Goal: Information Seeking & Learning: Learn about a topic

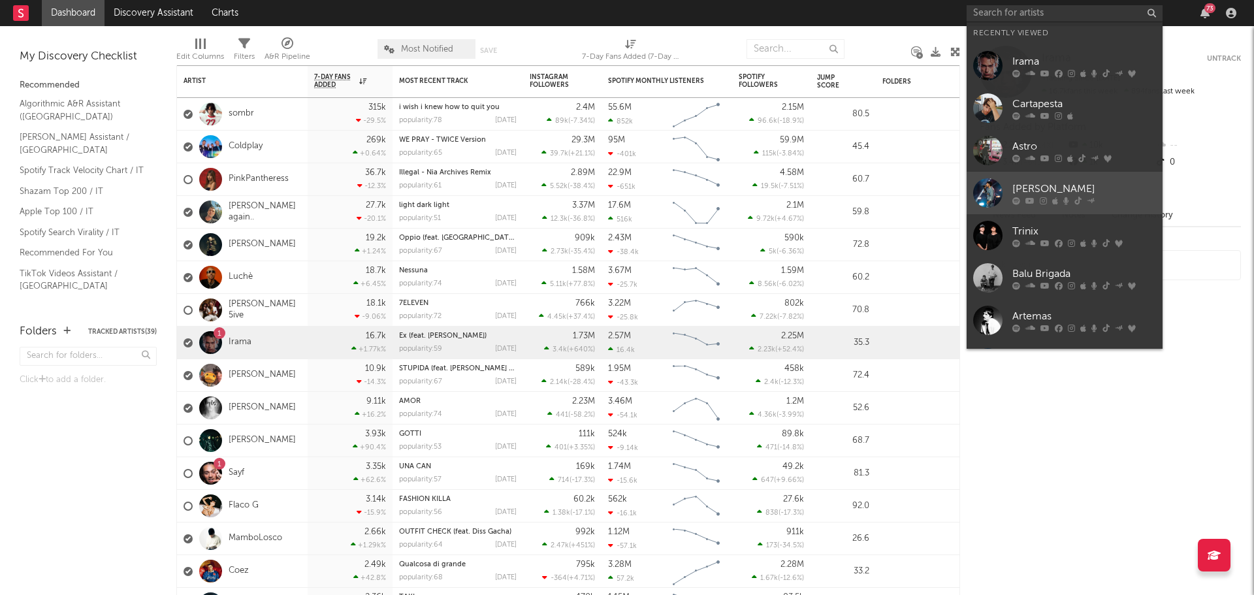
click at [1034, 182] on div "[PERSON_NAME]" at bounding box center [1085, 189] width 144 height 16
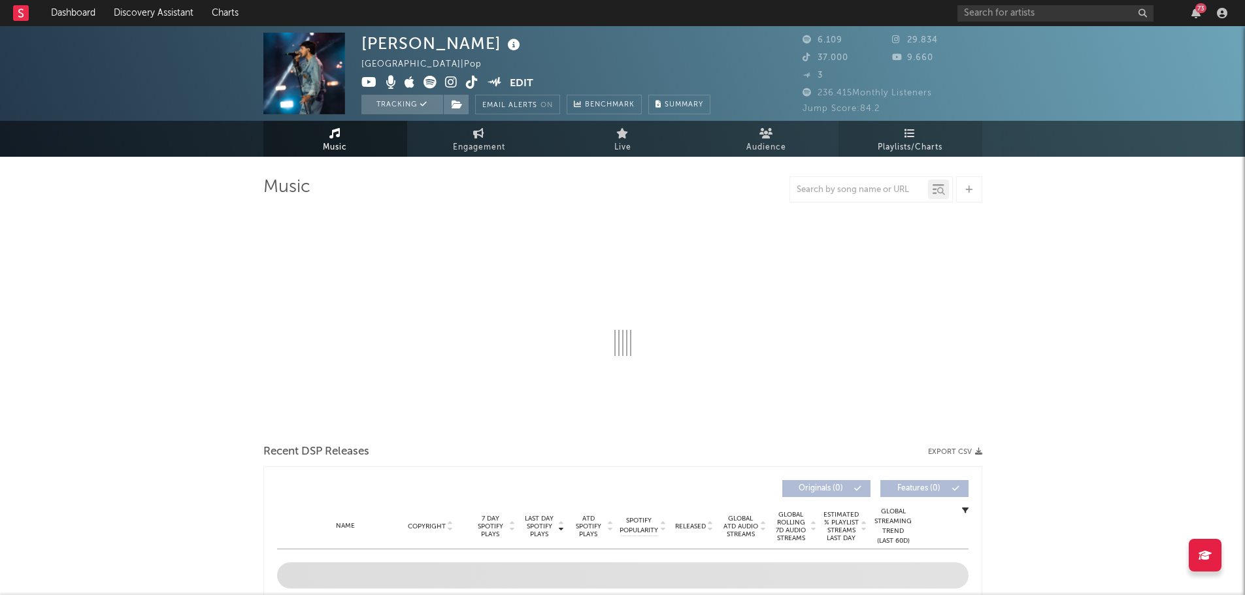
click at [896, 146] on span "Playlists/Charts" at bounding box center [909, 148] width 65 height 16
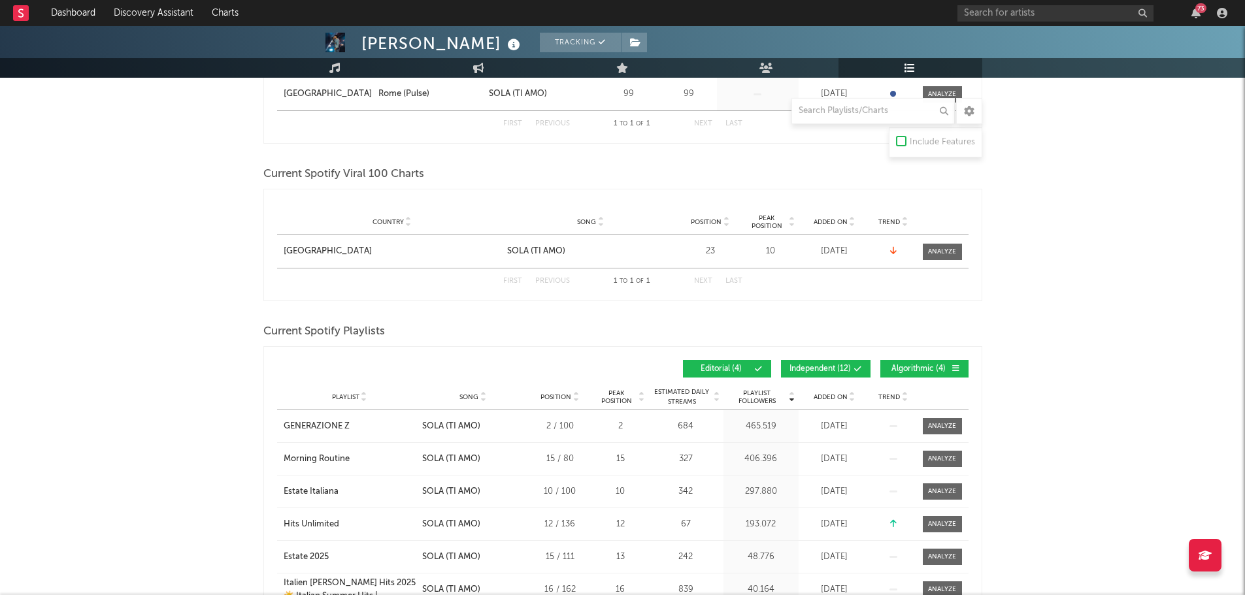
scroll to position [327, 0]
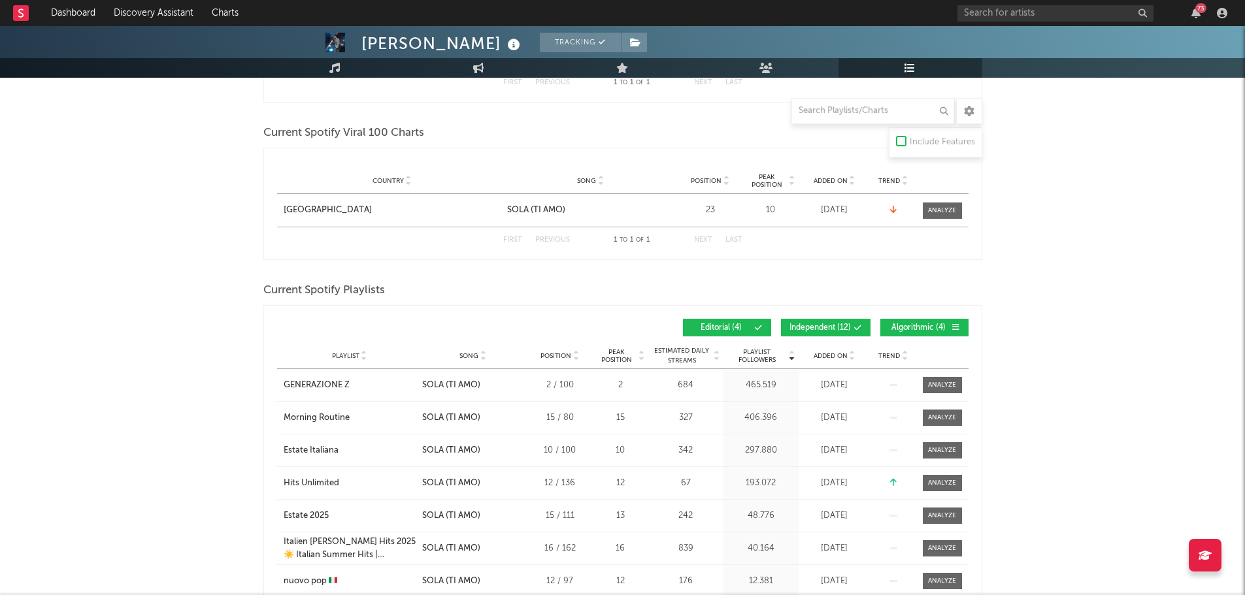
click at [836, 326] on span at bounding box center [836, 328] width 2 height 8
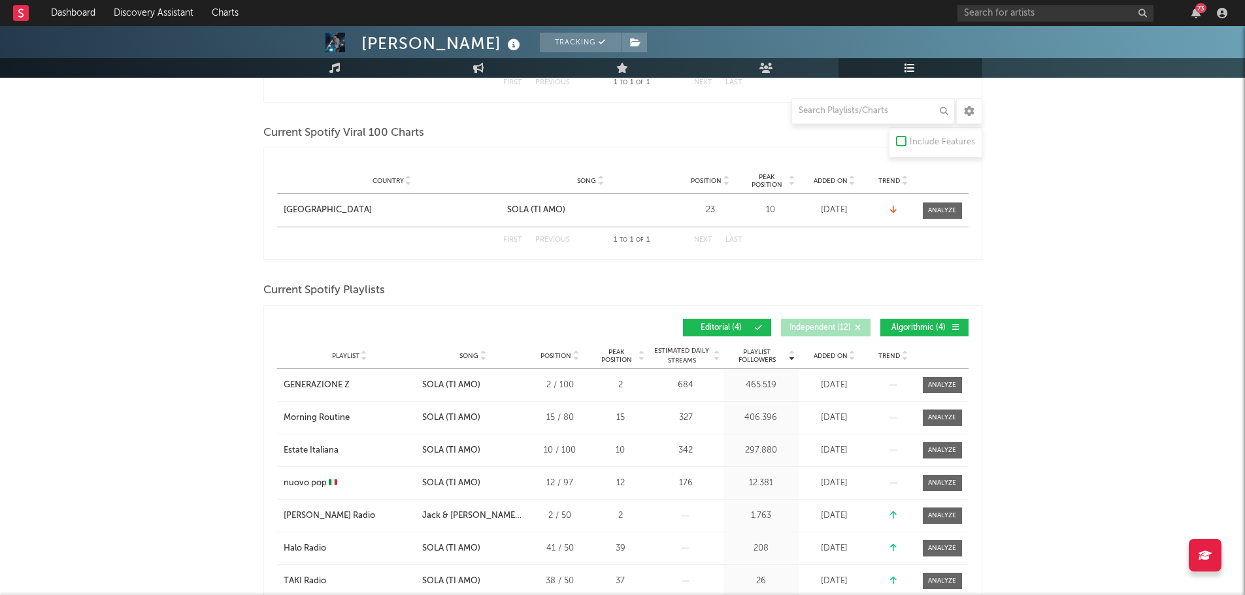
click at [889, 326] on span "Algorithmic ( 4 )" at bounding box center [919, 328] width 60 height 8
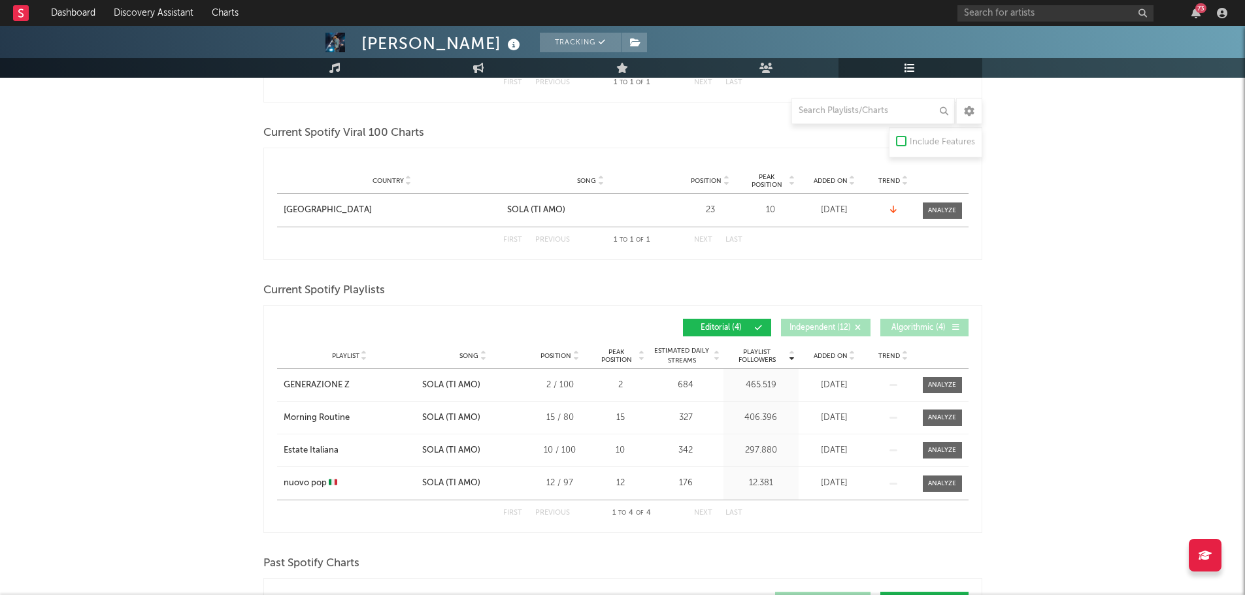
click at [837, 352] on span "Added On" at bounding box center [830, 356] width 34 height 8
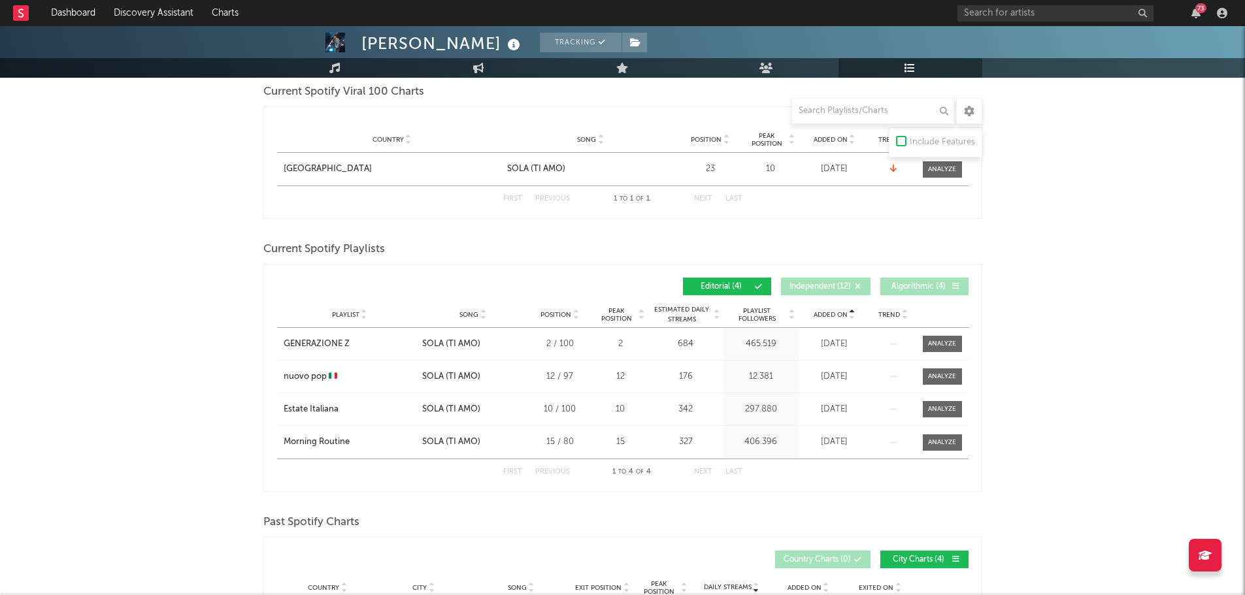
scroll to position [261, 0]
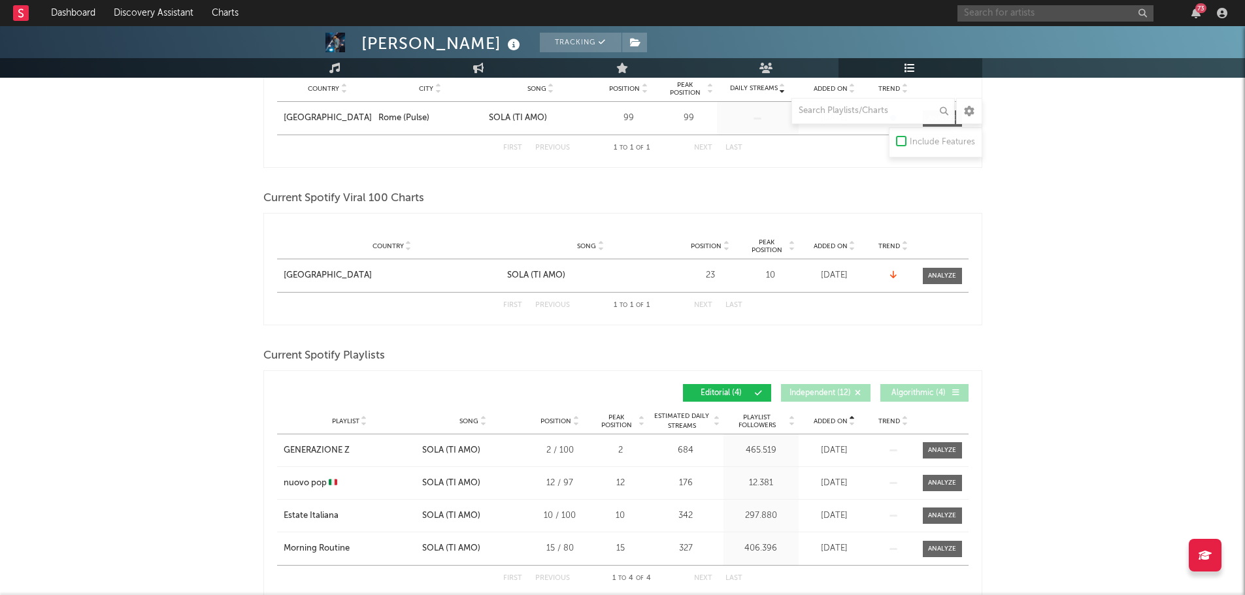
click at [996, 15] on input "text" at bounding box center [1055, 13] width 196 height 16
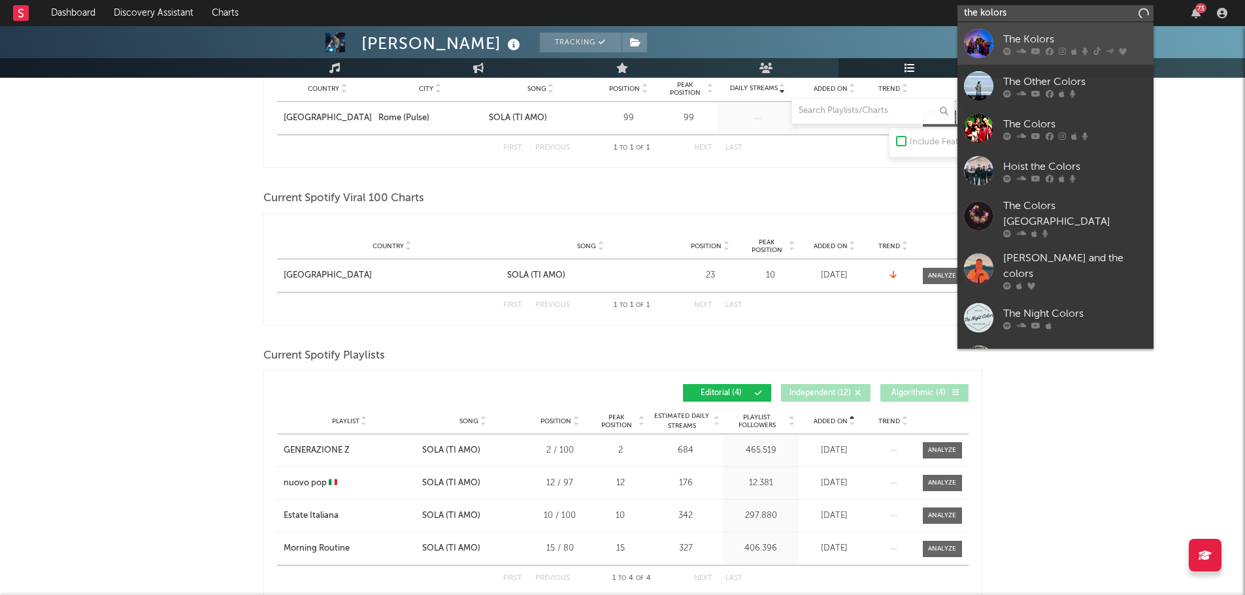
type input "the kolors"
click at [1063, 37] on div "The Kolors" at bounding box center [1075, 39] width 144 height 16
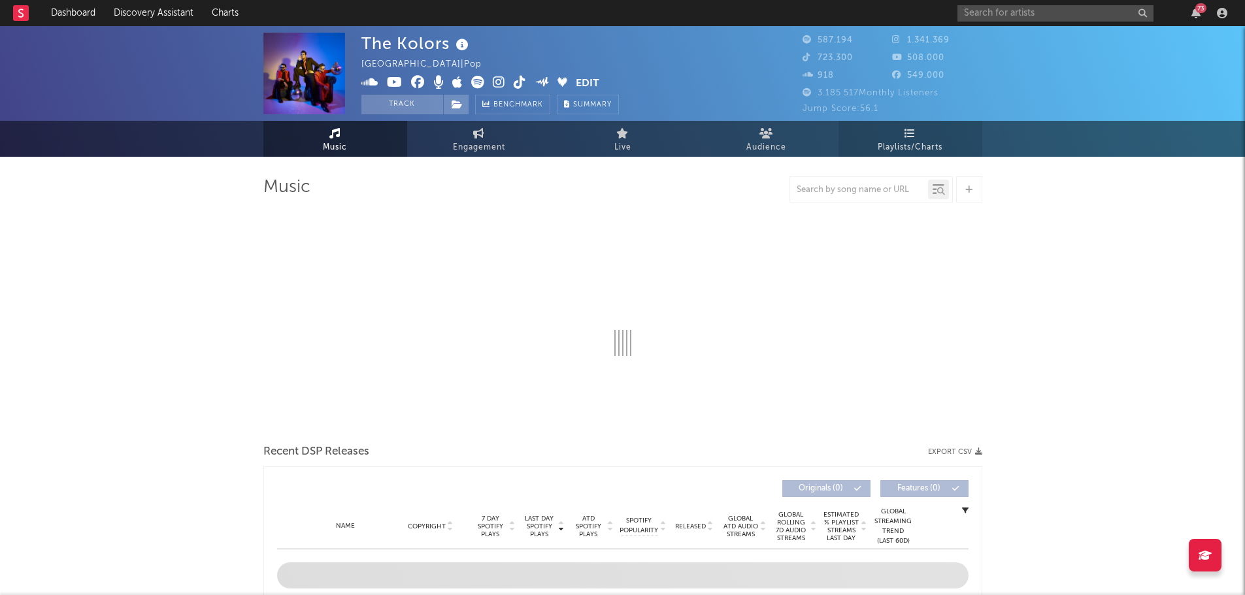
select select "6m"
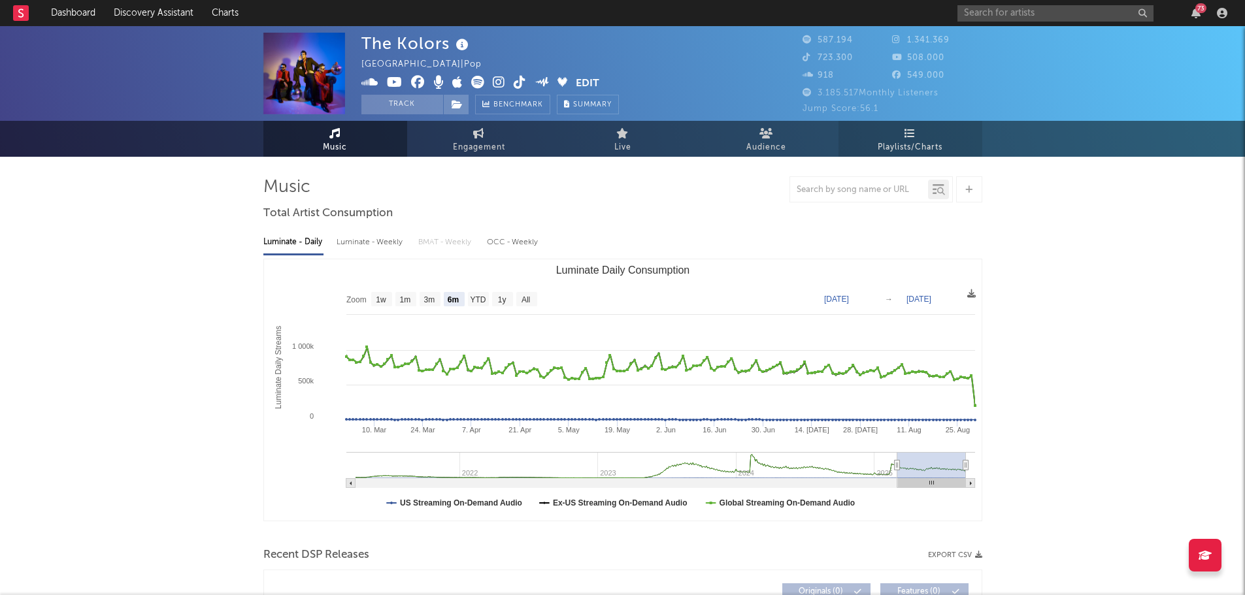
click at [928, 135] on link "Playlists/Charts" at bounding box center [910, 139] width 144 height 36
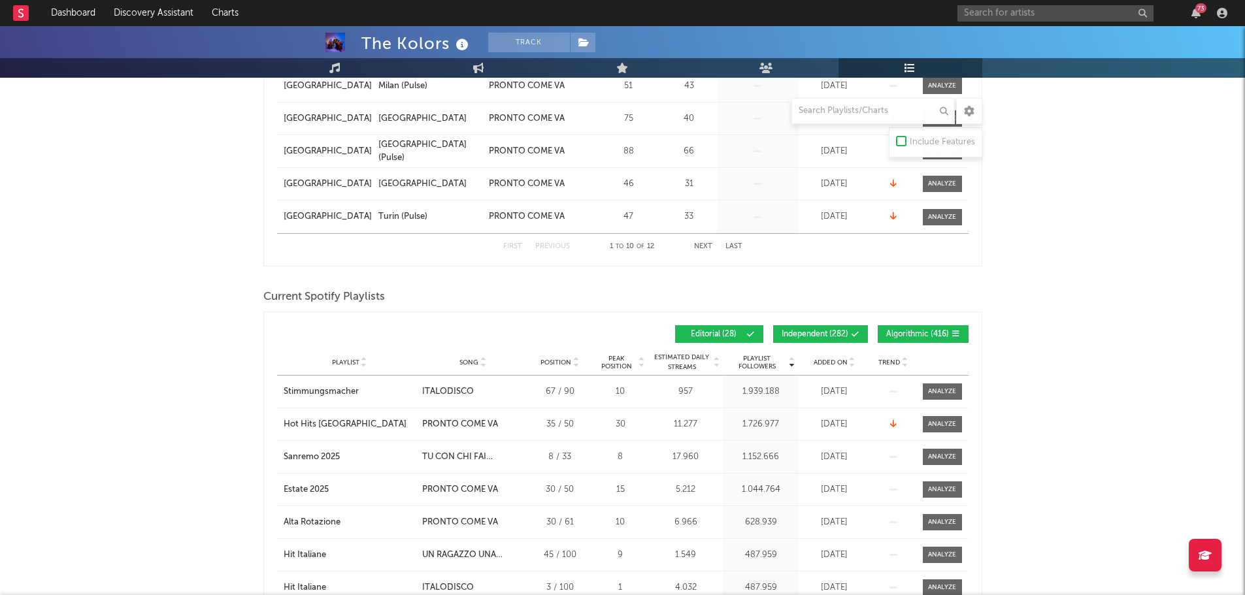
scroll to position [457, 0]
click at [834, 325] on button "Independent ( 282 )" at bounding box center [820, 334] width 95 height 18
click at [922, 330] on span "Algorithmic ( 416 )" at bounding box center [917, 334] width 63 height 8
click at [834, 358] on span "Added On" at bounding box center [830, 362] width 34 height 8
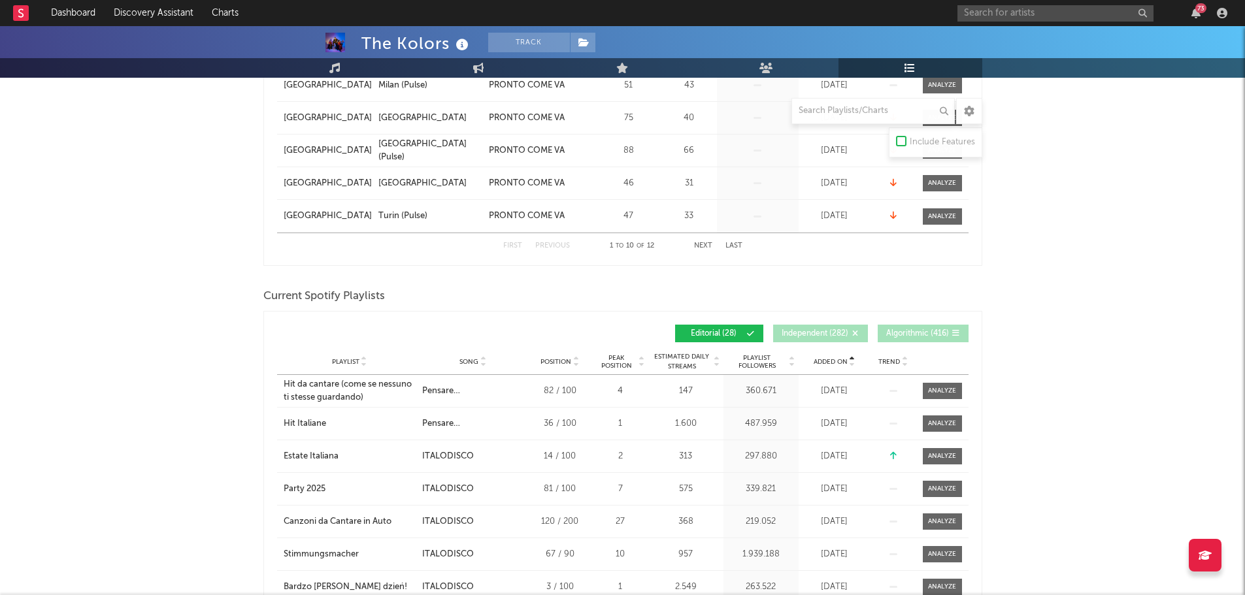
click at [834, 358] on span "Added On" at bounding box center [830, 362] width 34 height 8
click at [1109, 10] on input "text" at bounding box center [1055, 13] width 196 height 16
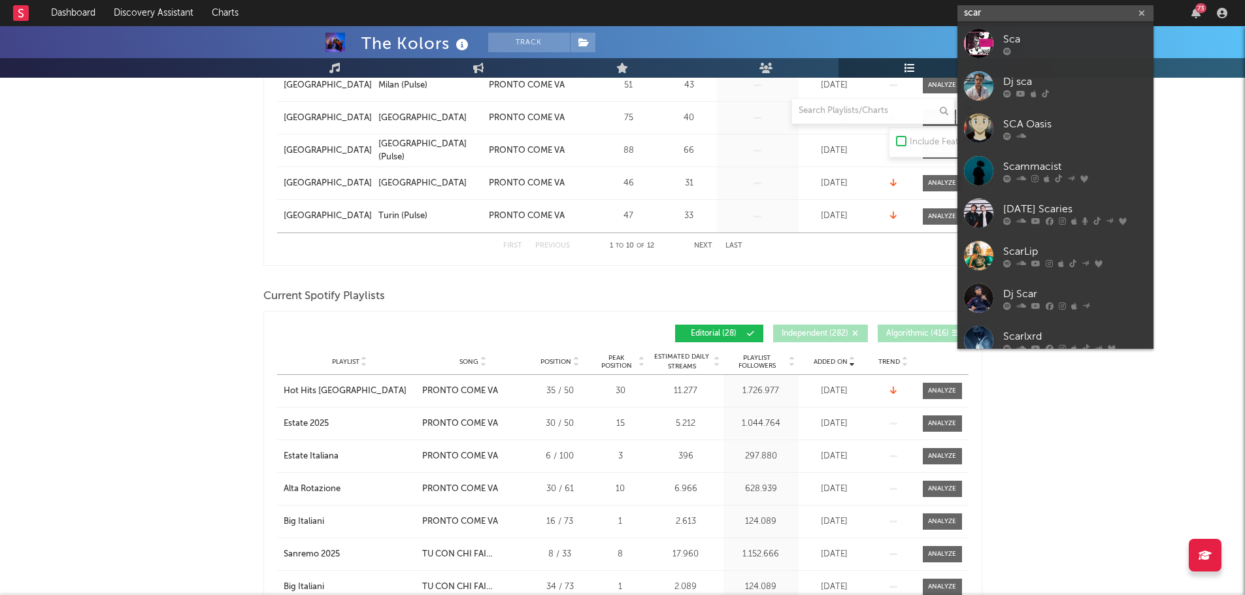
type input "scar"
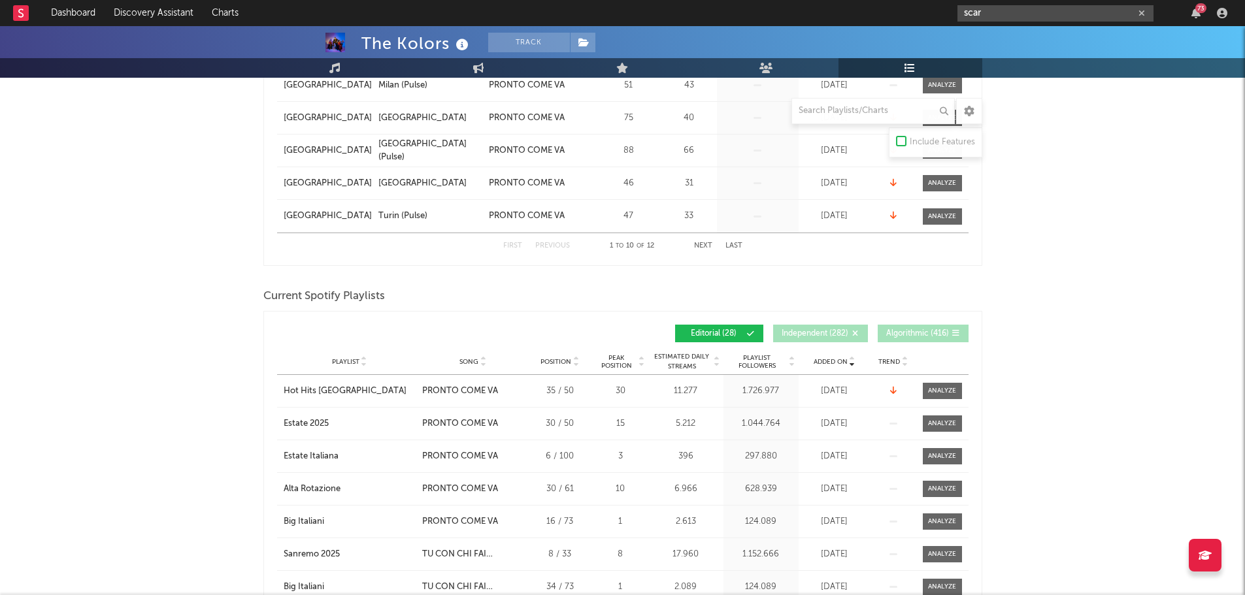
click at [1019, 15] on input "scar" at bounding box center [1055, 13] width 196 height 16
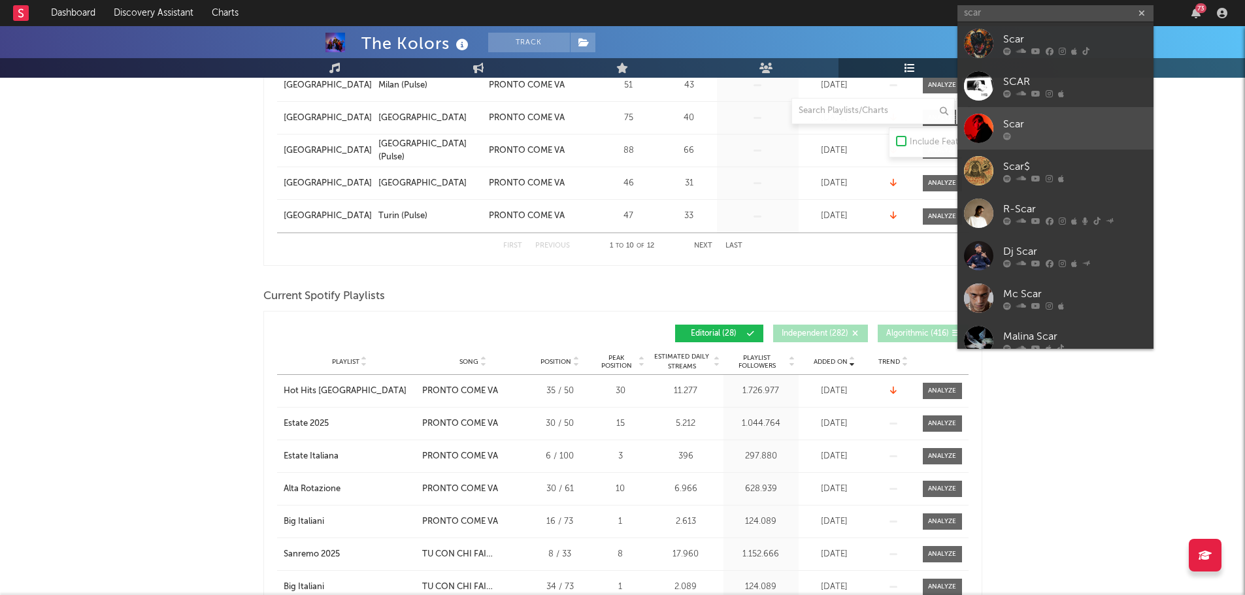
click at [1064, 121] on div "Scar" at bounding box center [1075, 124] width 144 height 16
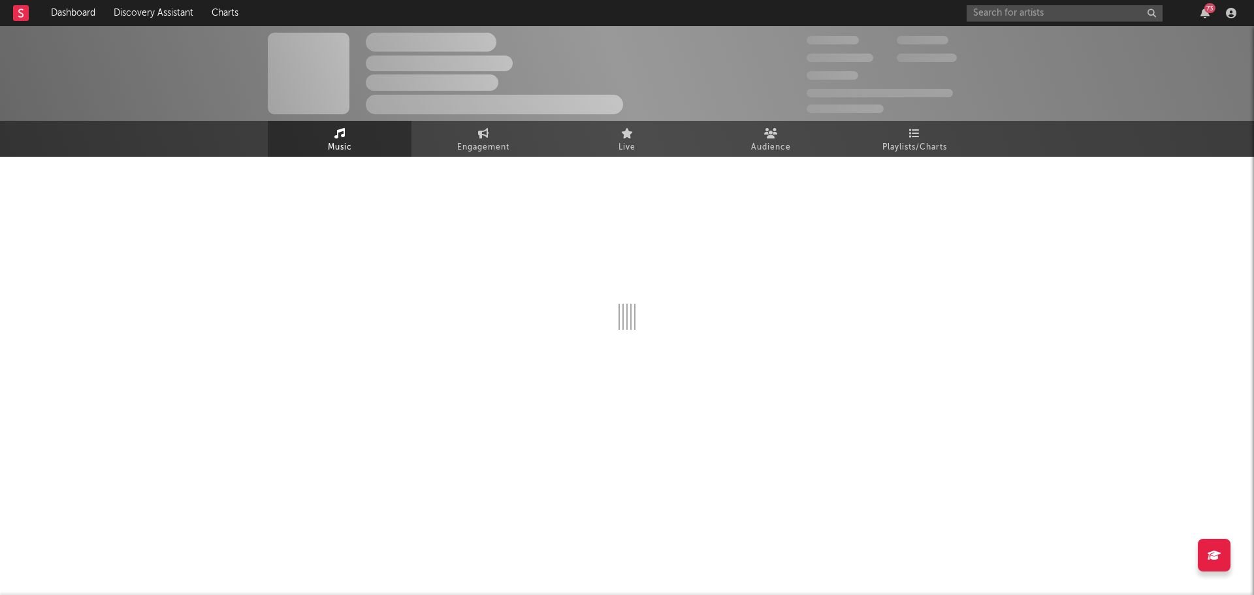
select select "6m"
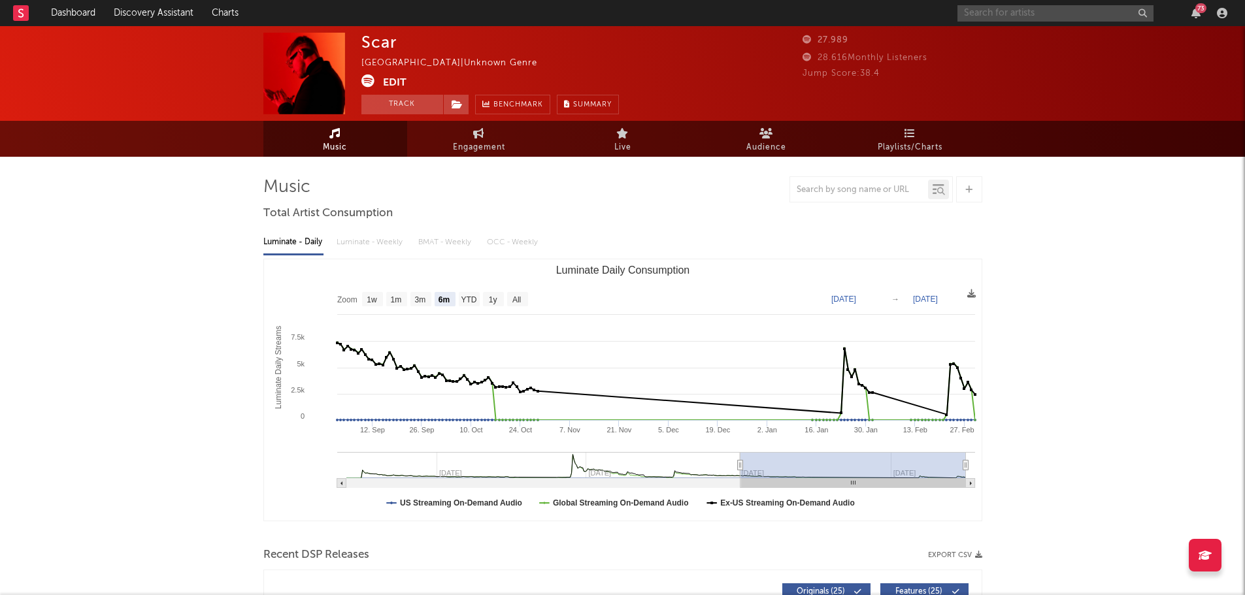
click at [1004, 13] on input "text" at bounding box center [1055, 13] width 196 height 16
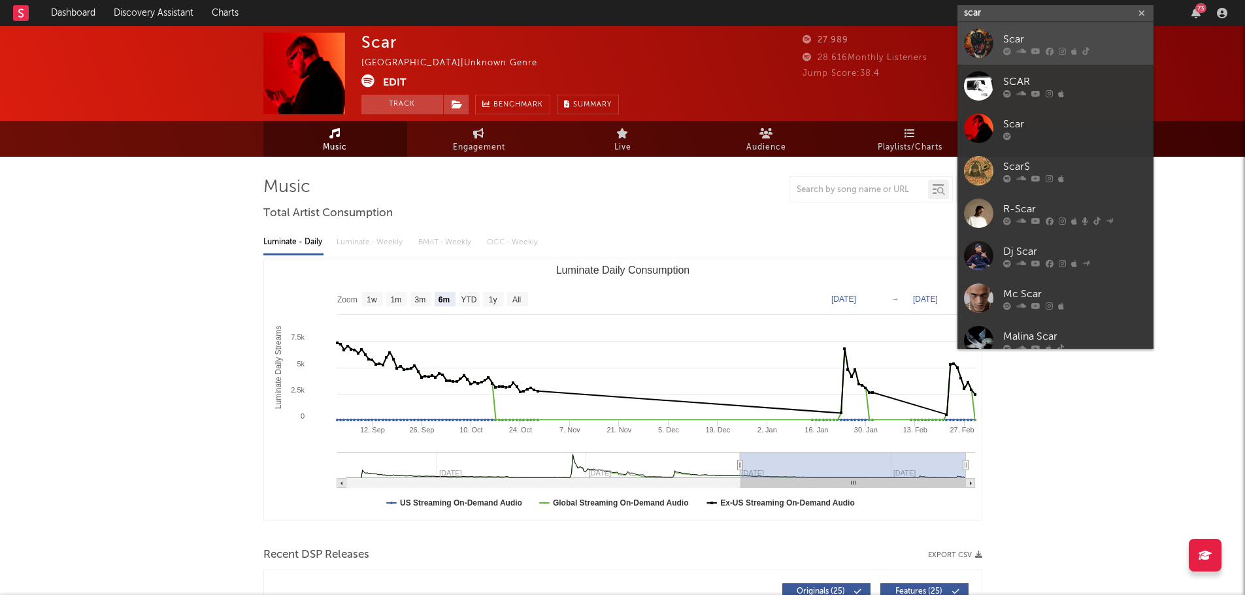
type input "scar"
click at [1030, 41] on div "Scar" at bounding box center [1075, 39] width 144 height 16
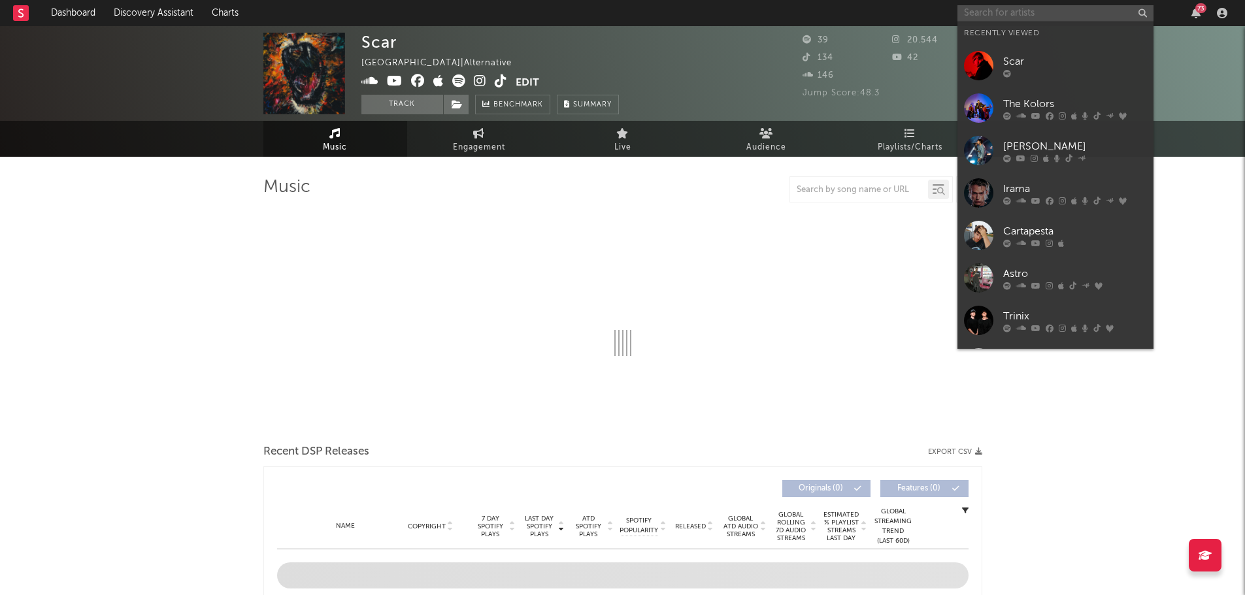
click at [1014, 15] on input "text" at bounding box center [1055, 13] width 196 height 16
type input "sca"
select select "1w"
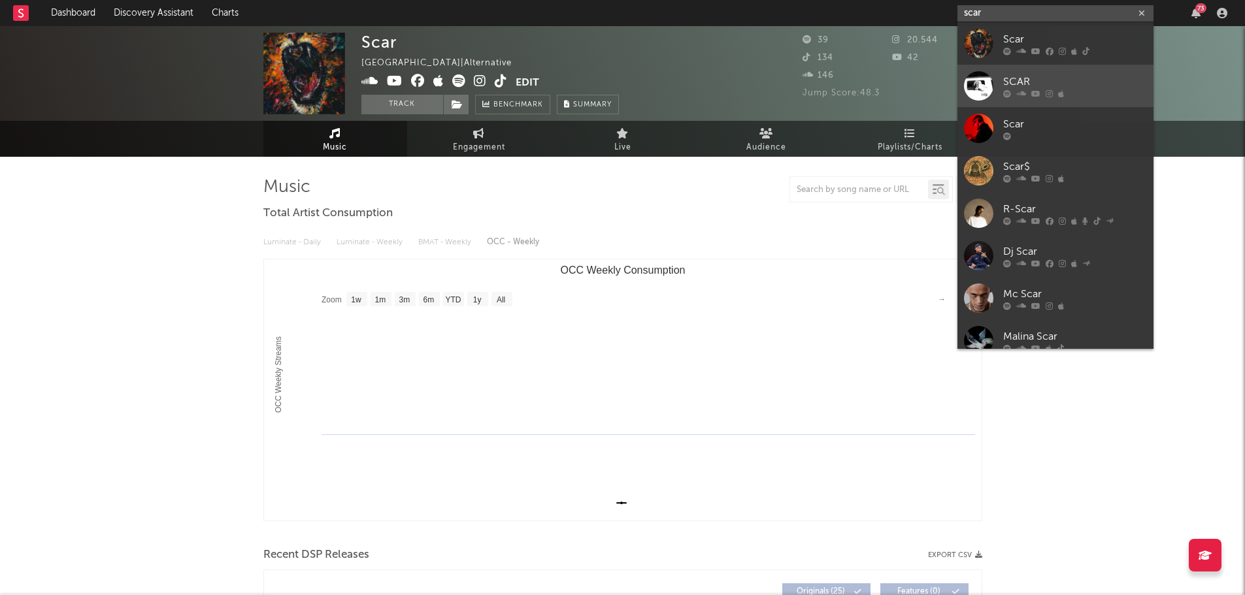
type input "scar"
click at [1059, 89] on div "SCAR" at bounding box center [1075, 82] width 144 height 16
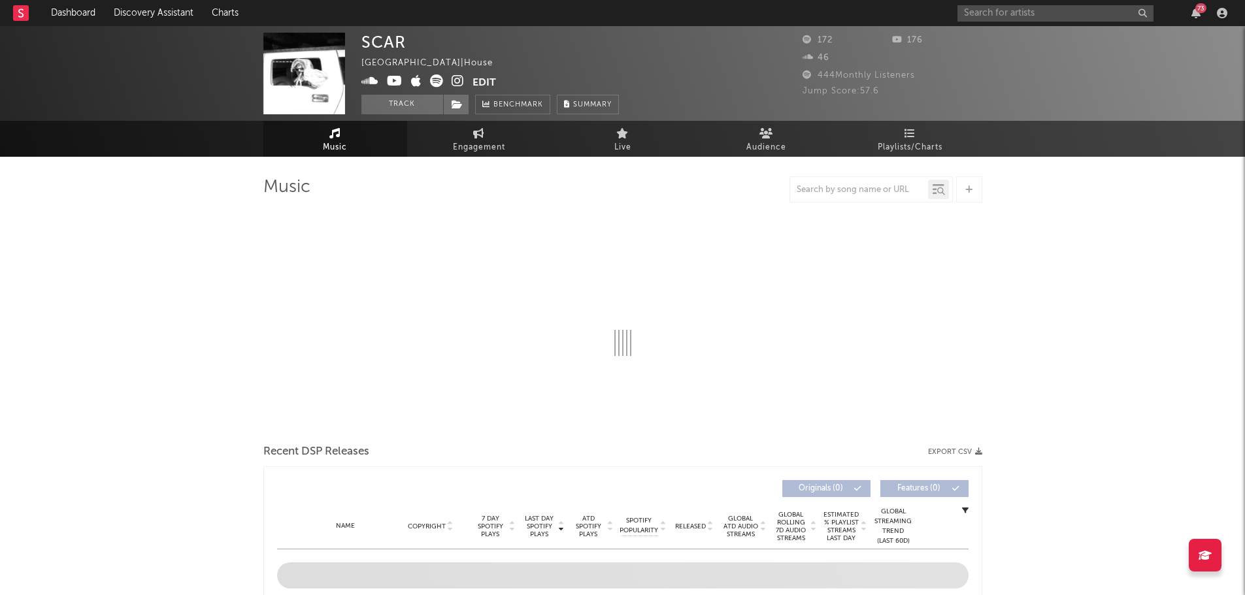
select select "1w"
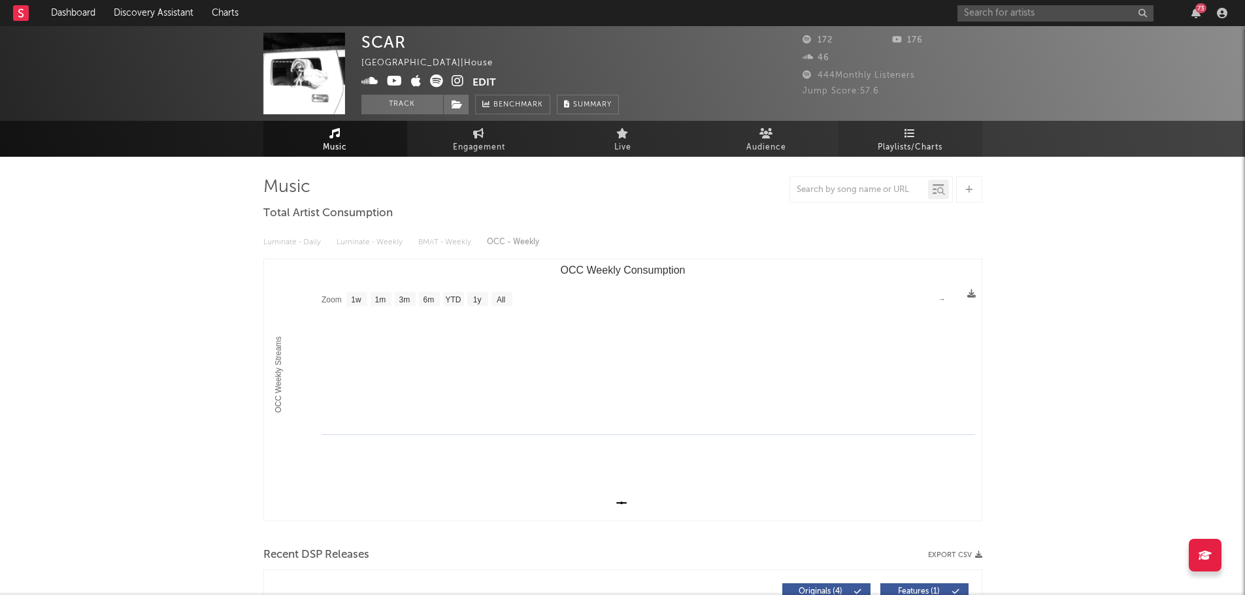
click at [890, 149] on span "Playlists/Charts" at bounding box center [909, 148] width 65 height 16
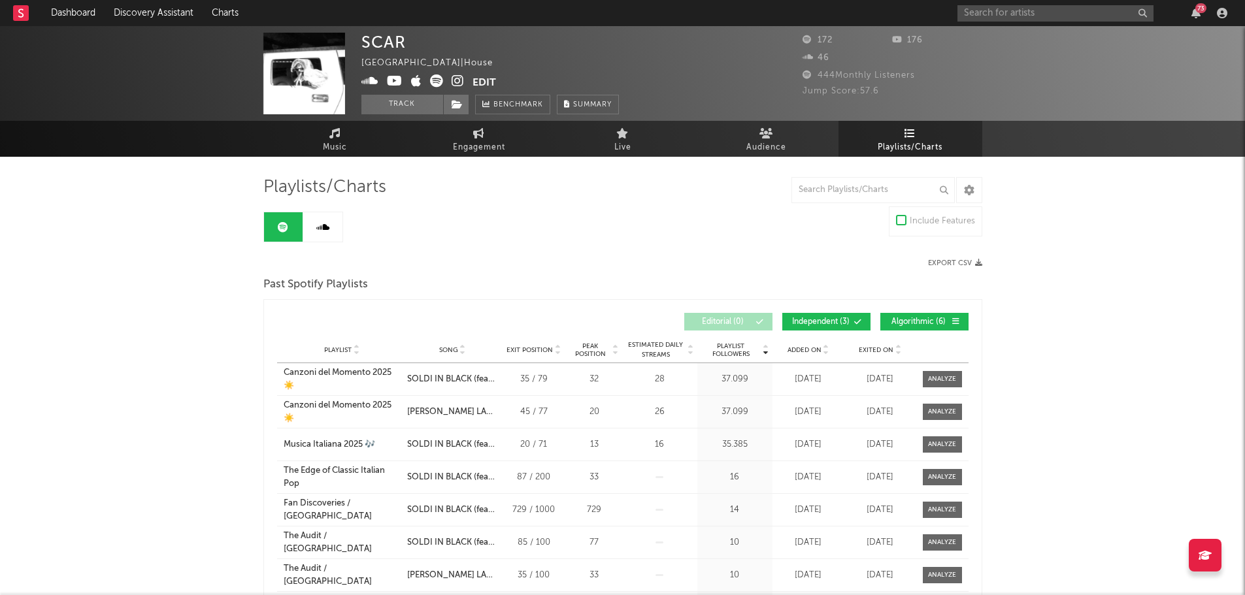
click at [824, 352] on icon at bounding box center [826, 352] width 7 height 5
click at [824, 351] on icon at bounding box center [826, 352] width 7 height 5
click at [828, 190] on input "text" at bounding box center [872, 190] width 163 height 26
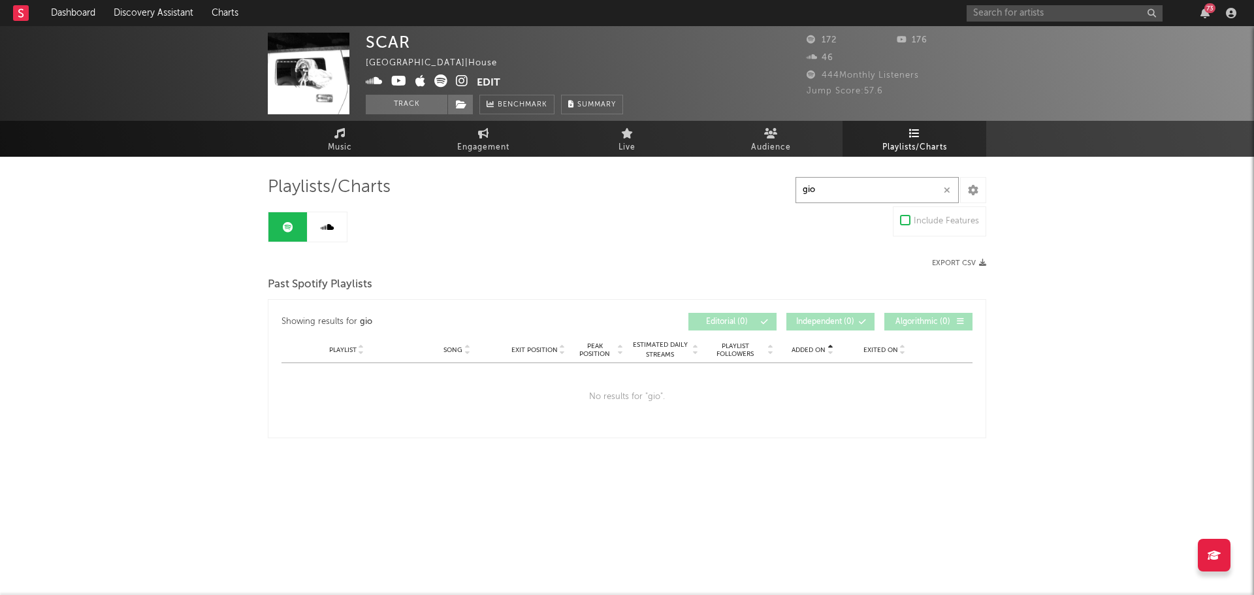
type input "gio"
click at [994, 12] on input "text" at bounding box center [1065, 13] width 196 height 16
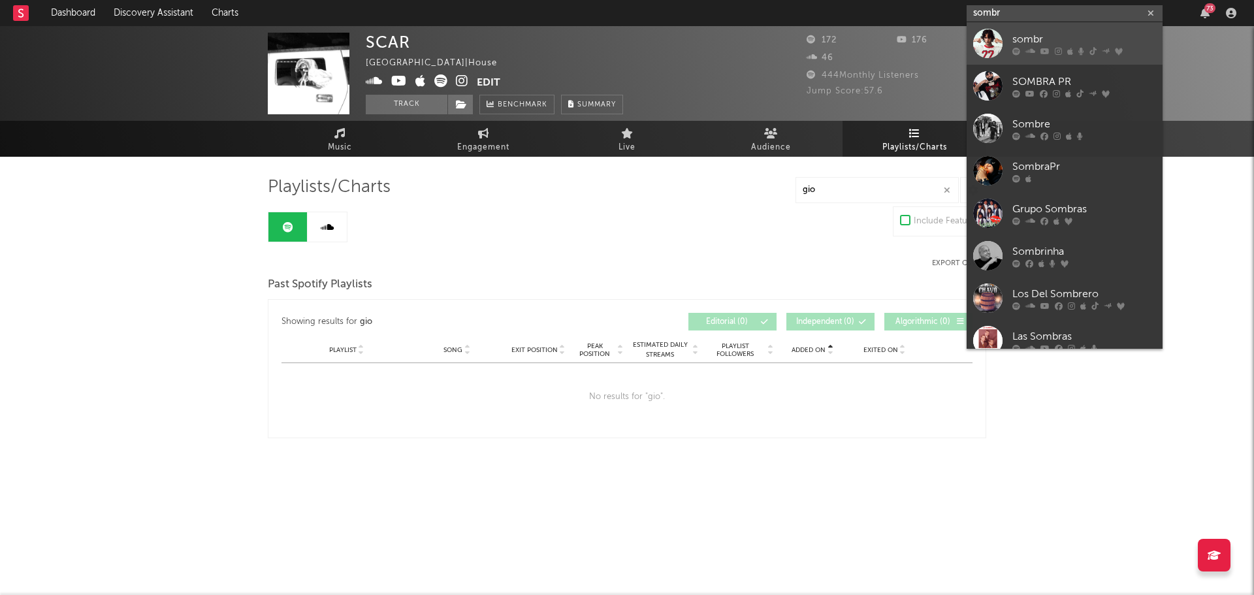
type input "sombr"
click at [1049, 37] on div "sombr" at bounding box center [1085, 39] width 144 height 16
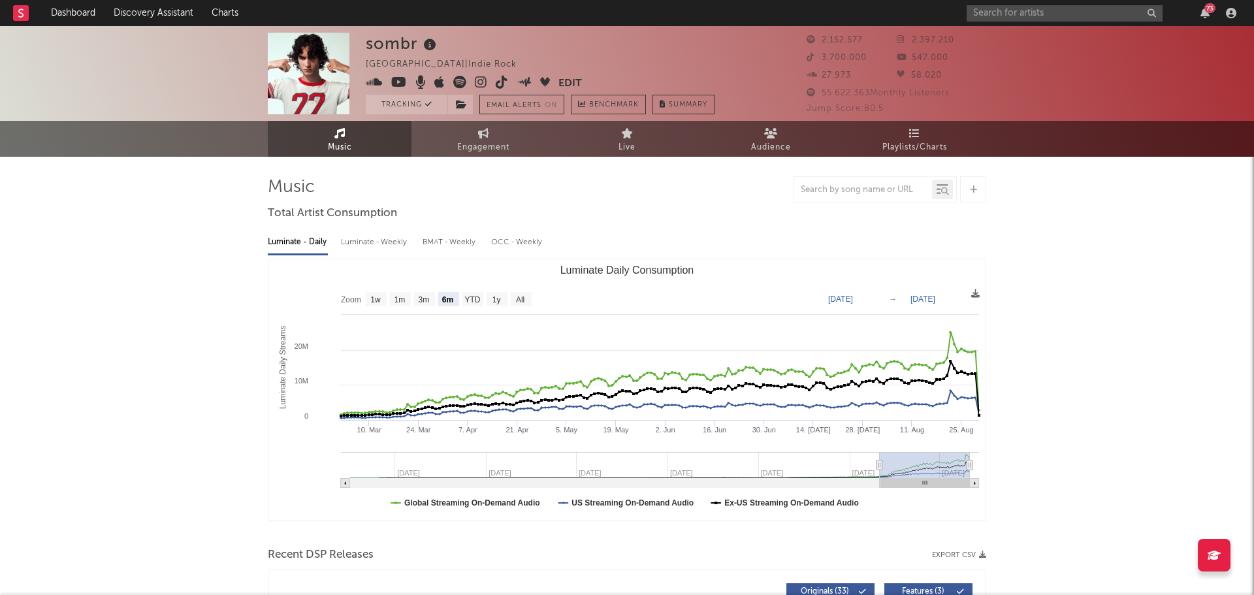
select select "6m"
click at [889, 133] on link "Playlists/Charts" at bounding box center [910, 139] width 144 height 36
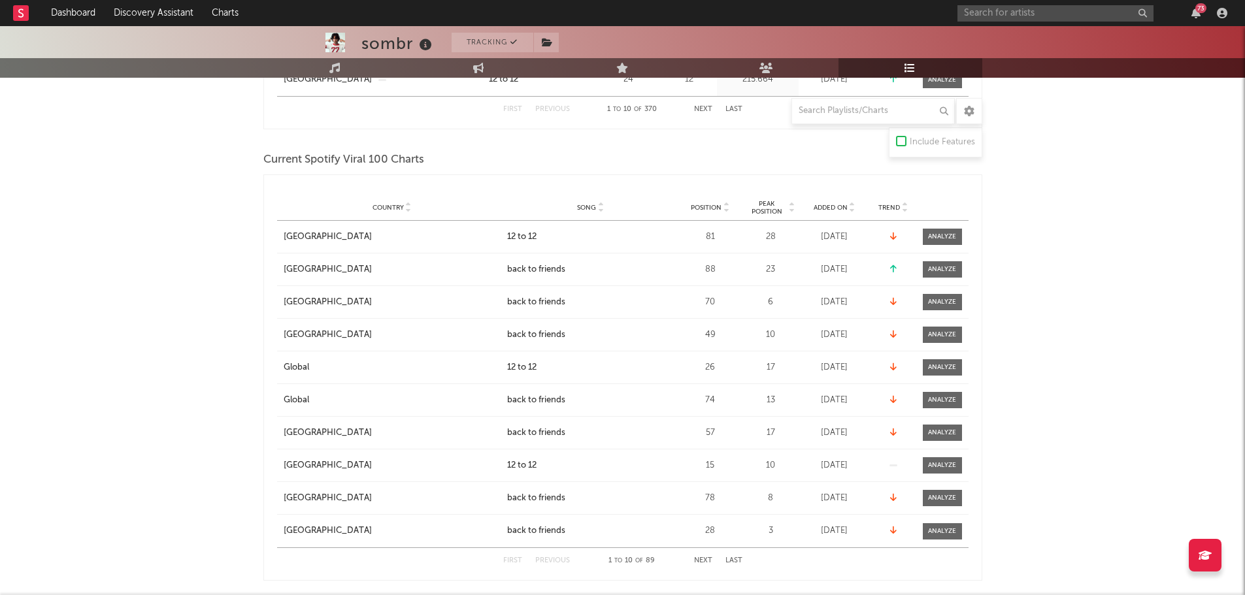
scroll to position [719, 0]
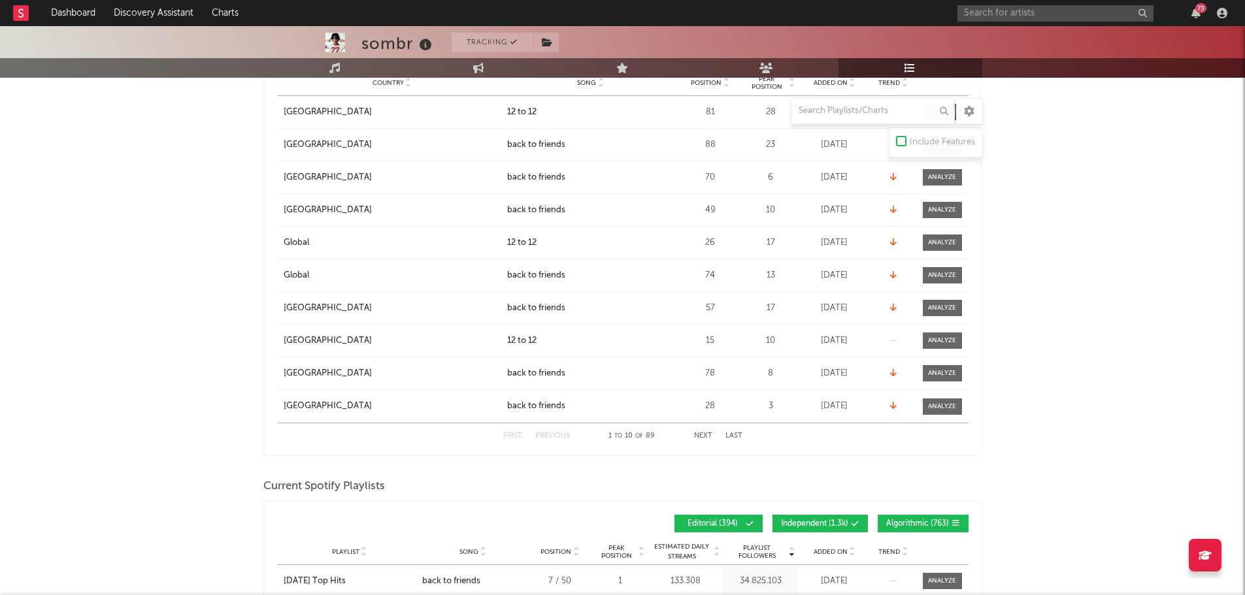
drag, startPoint x: 818, startPoint y: 520, endPoint x: 858, endPoint y: 524, distance: 40.7
click at [818, 520] on span "Independent ( 1.3k )" at bounding box center [814, 524] width 67 height 8
click at [924, 512] on div "Playlist Followers Playlist Song Position Peak Position Playlist Followers Adde…" at bounding box center [622, 523] width 691 height 31
click at [921, 527] on span "Algorithmic ( 763 )" at bounding box center [917, 524] width 63 height 8
click at [834, 551] on span "Added On" at bounding box center [830, 552] width 34 height 8
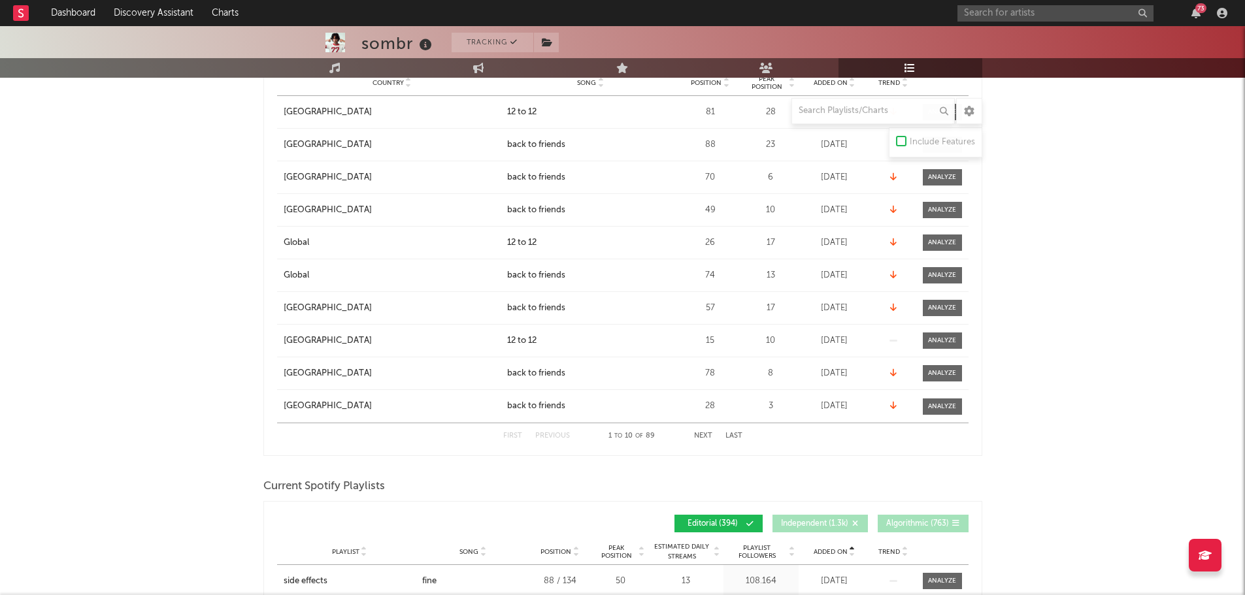
click at [834, 551] on span "Added On" at bounding box center [830, 552] width 34 height 8
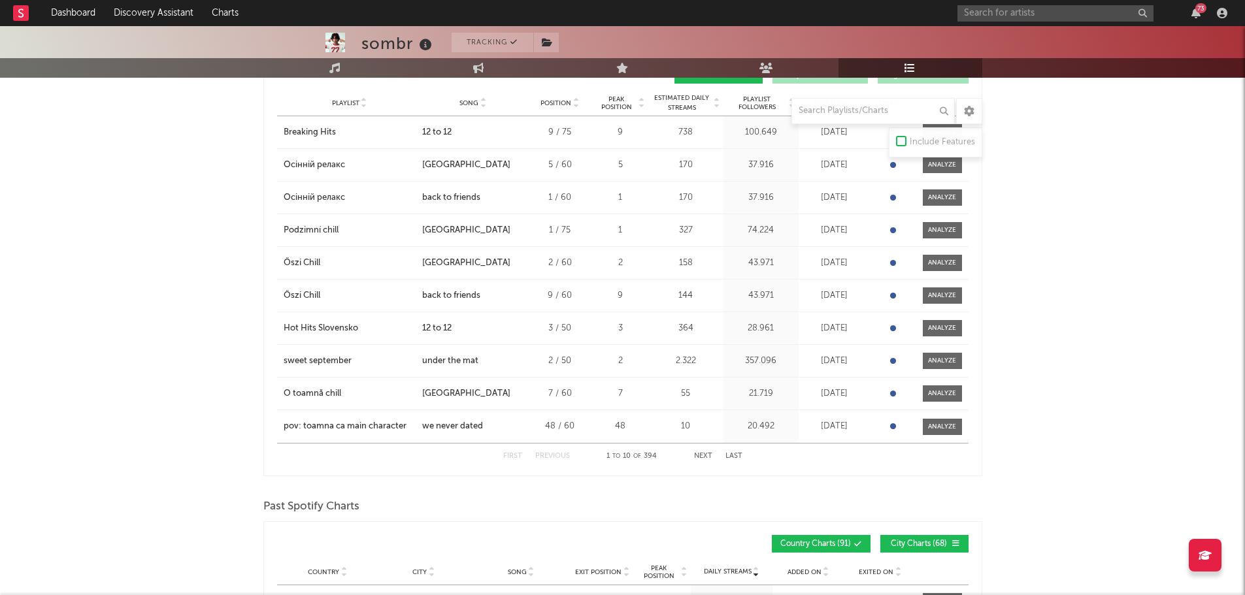
scroll to position [1176, 0]
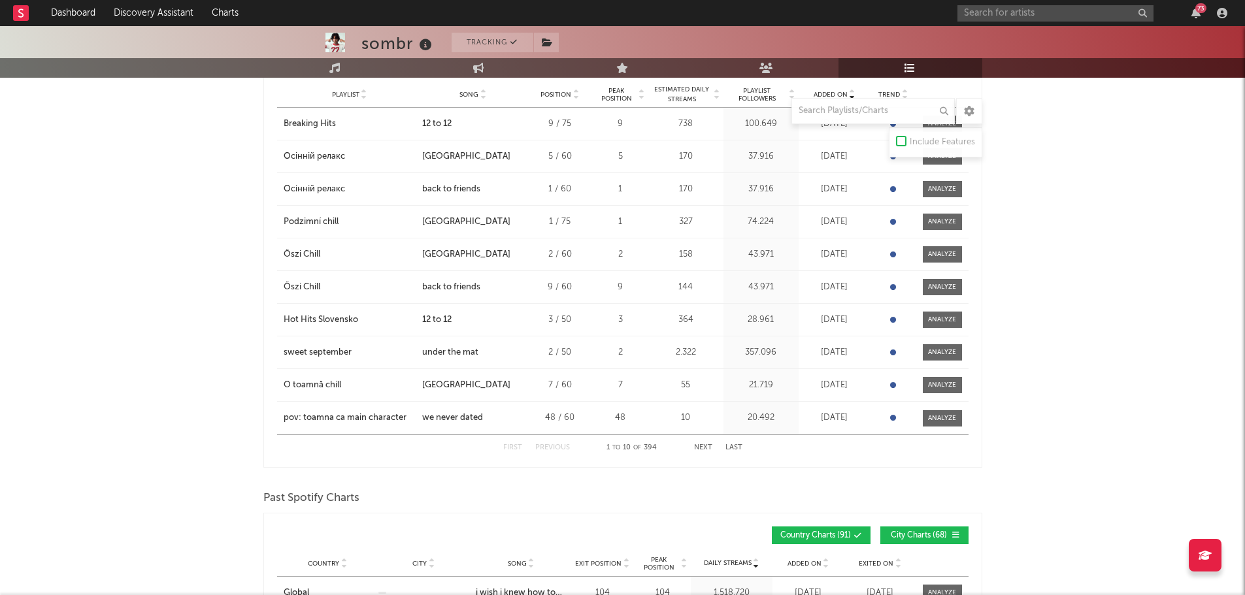
click at [697, 449] on button "Next" at bounding box center [703, 447] width 18 height 7
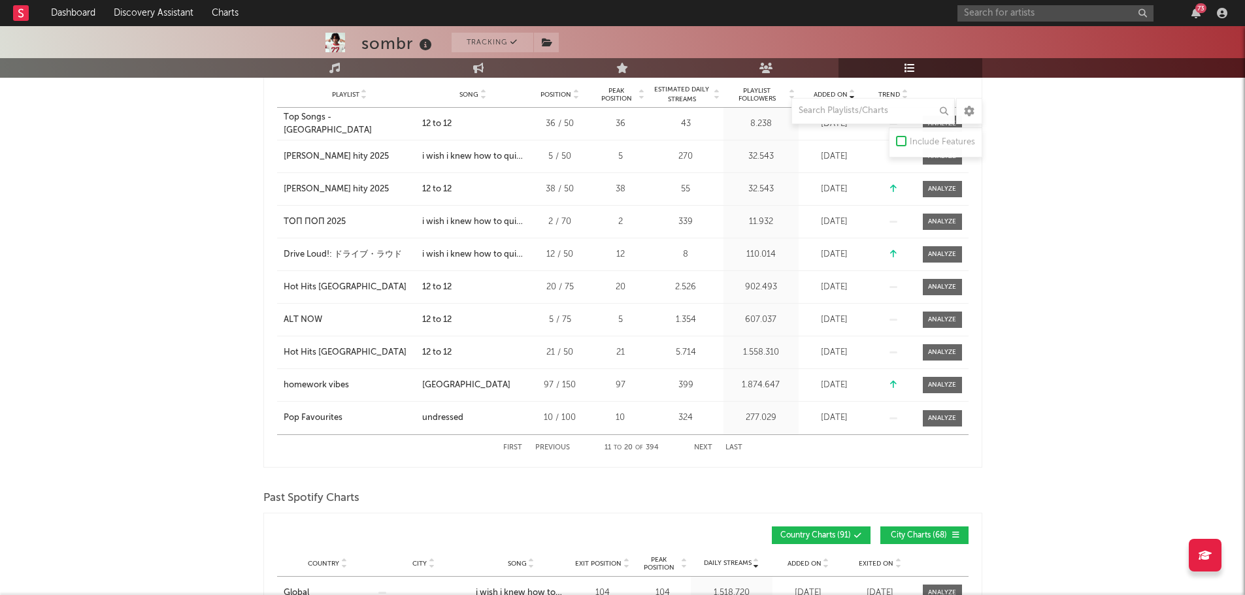
scroll to position [1111, 0]
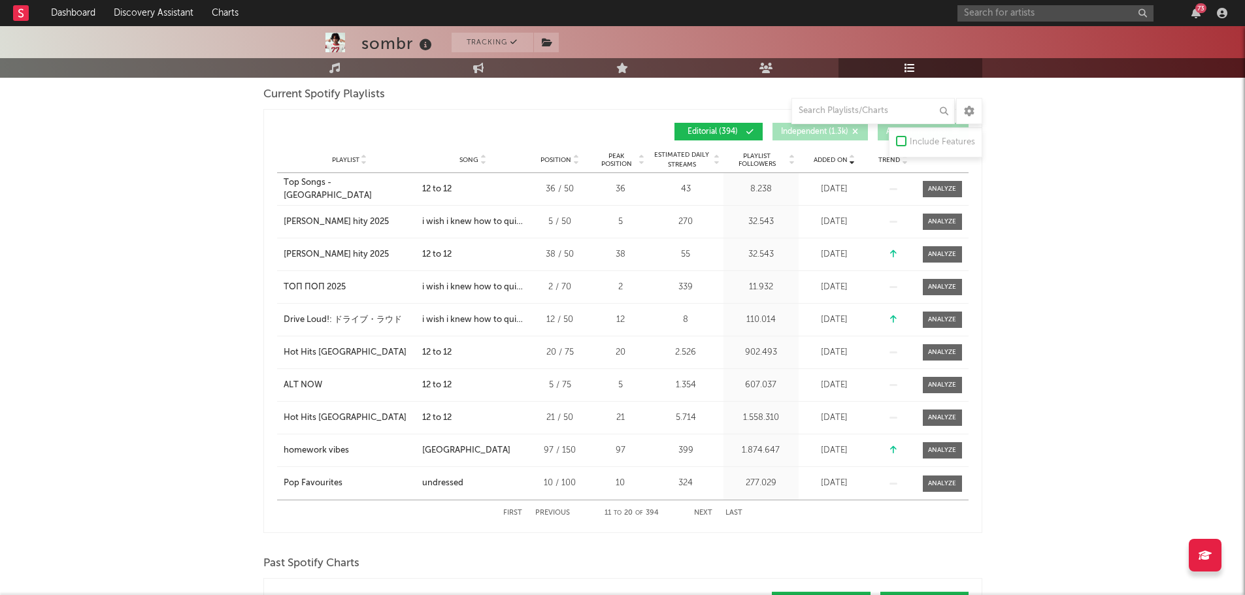
click at [700, 512] on button "Next" at bounding box center [703, 513] width 18 height 7
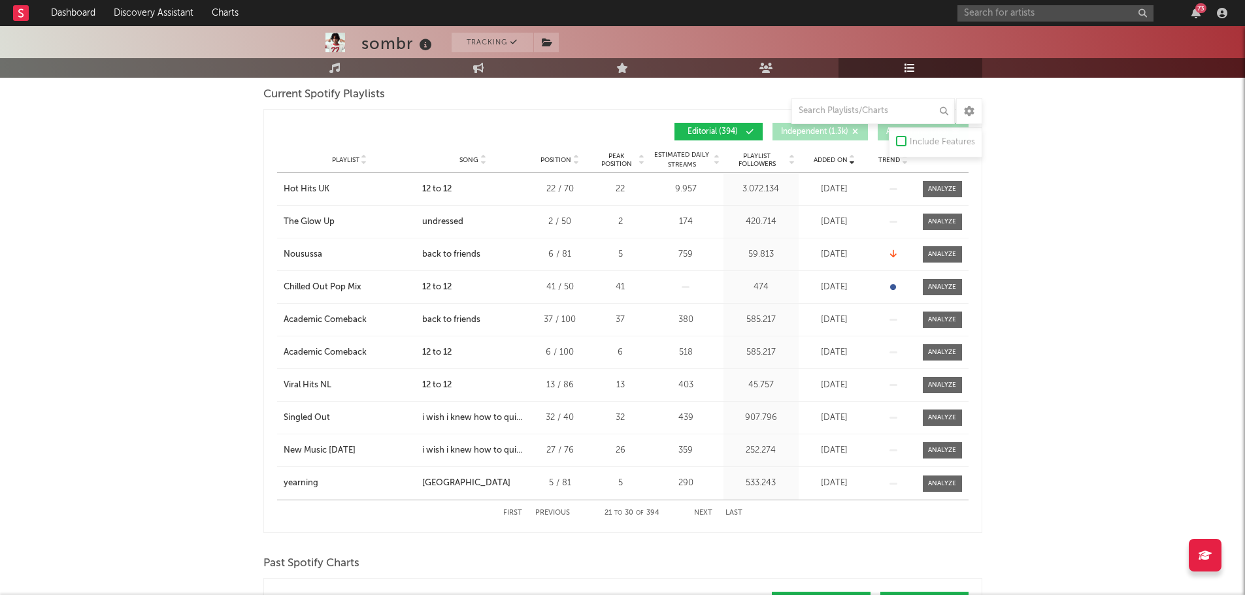
click at [700, 512] on button "Next" at bounding box center [703, 513] width 18 height 7
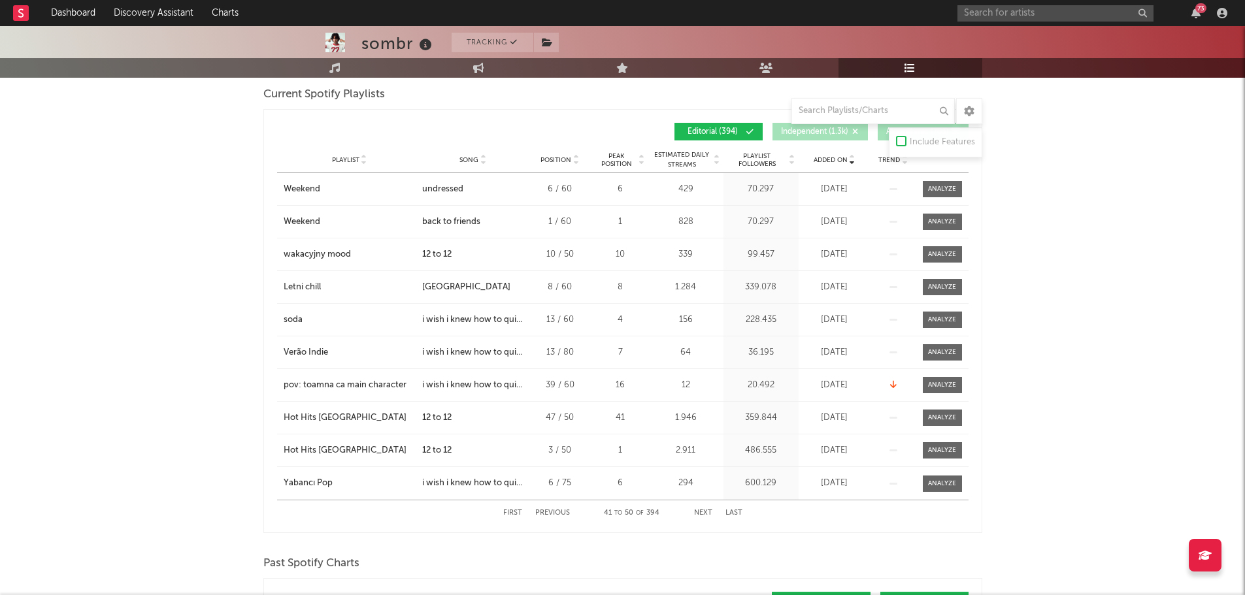
click at [700, 512] on button "Next" at bounding box center [703, 513] width 18 height 7
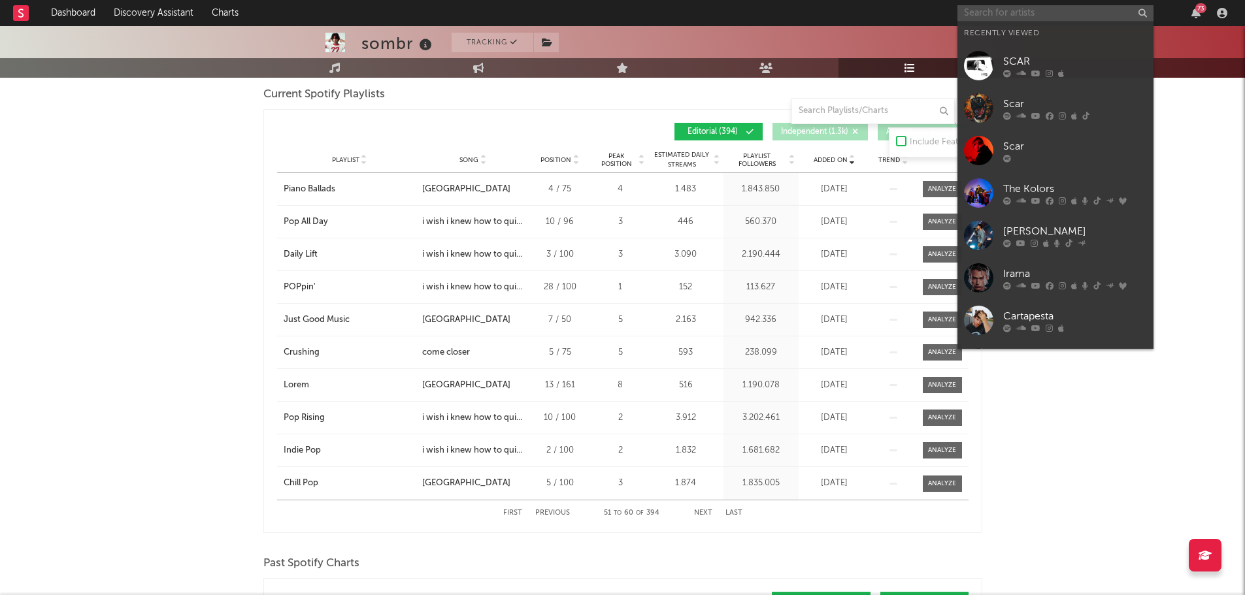
click at [1091, 12] on input "text" at bounding box center [1055, 13] width 196 height 16
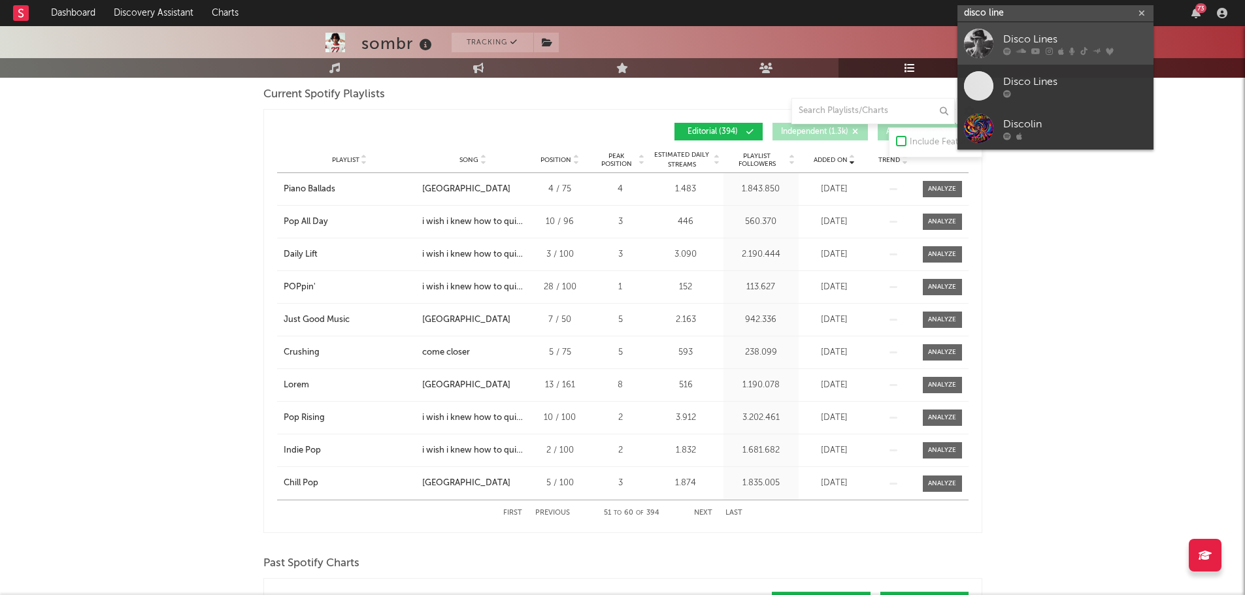
type input "disco line"
click at [1074, 36] on div "Disco Lines" at bounding box center [1075, 39] width 144 height 16
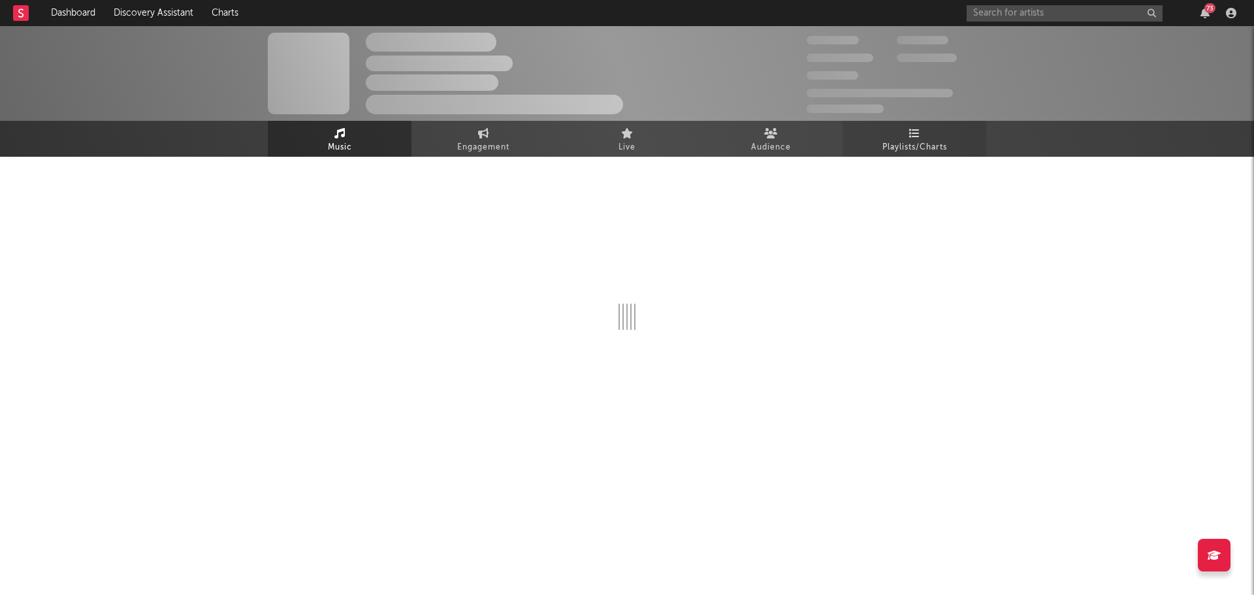
click at [898, 129] on link "Playlists/Charts" at bounding box center [915, 139] width 144 height 36
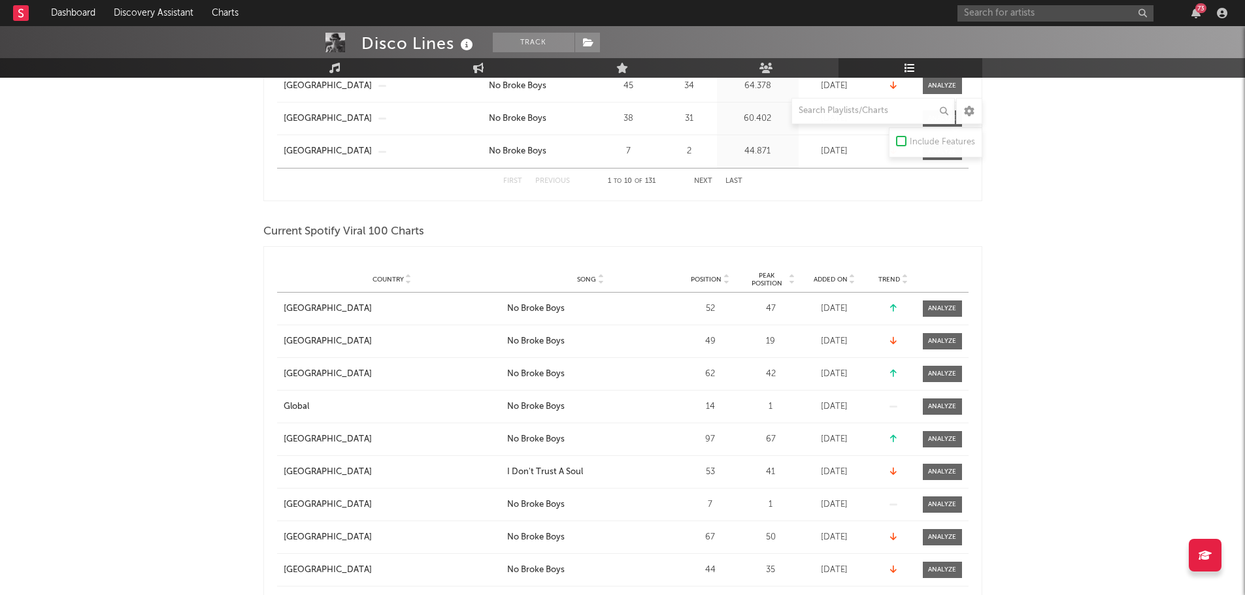
scroll to position [523, 0]
click at [821, 274] on div "Added On" at bounding box center [834, 279] width 65 height 10
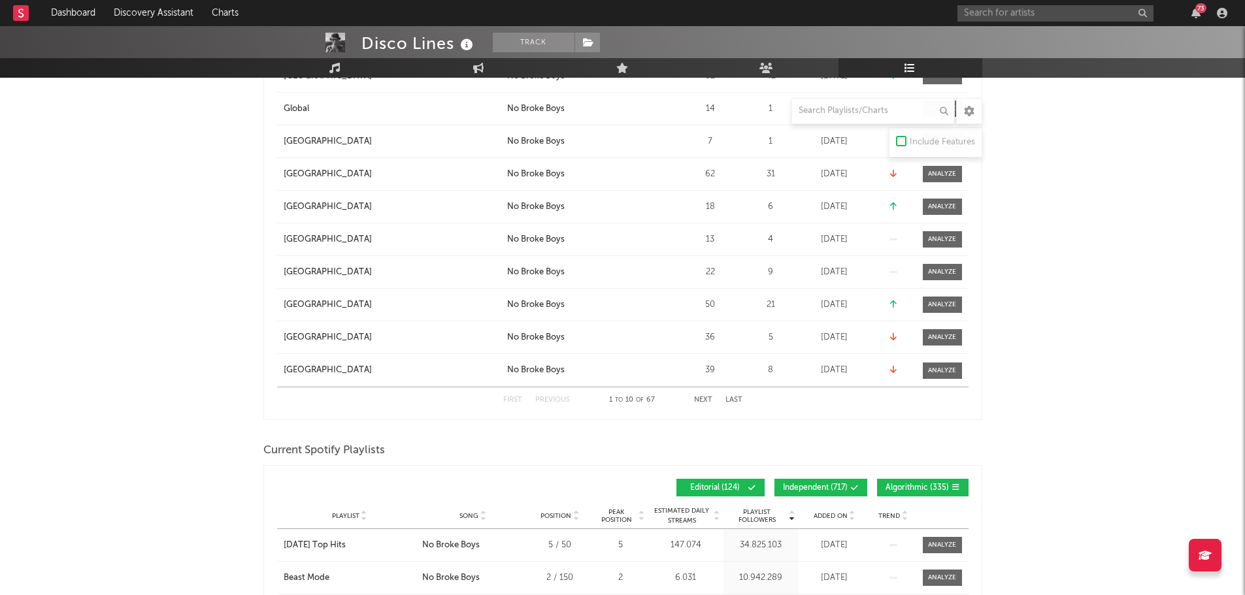
scroll to position [980, 0]
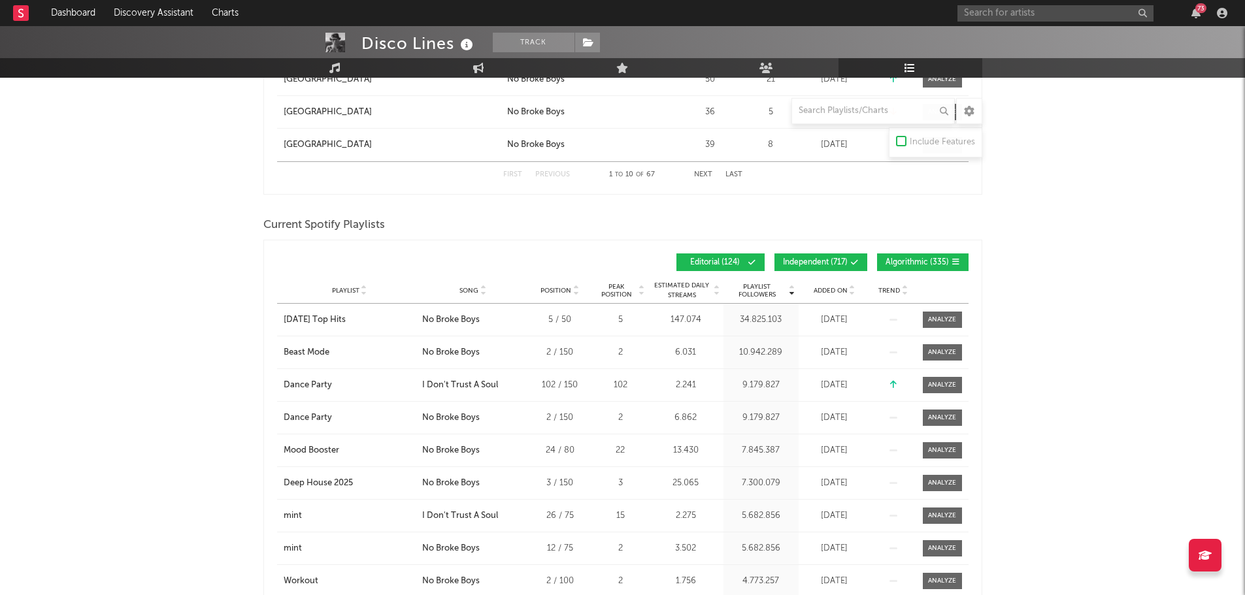
click at [853, 261] on icon at bounding box center [855, 263] width 8 height 8
click at [889, 259] on span "Algorithmic ( 335 )" at bounding box center [916, 263] width 63 height 8
click at [844, 283] on div "Playlist City Song Position Peak Position Estimated Daily Streams Playlist Foll…" at bounding box center [622, 291] width 691 height 26
click at [844, 287] on span "Added On" at bounding box center [830, 291] width 34 height 8
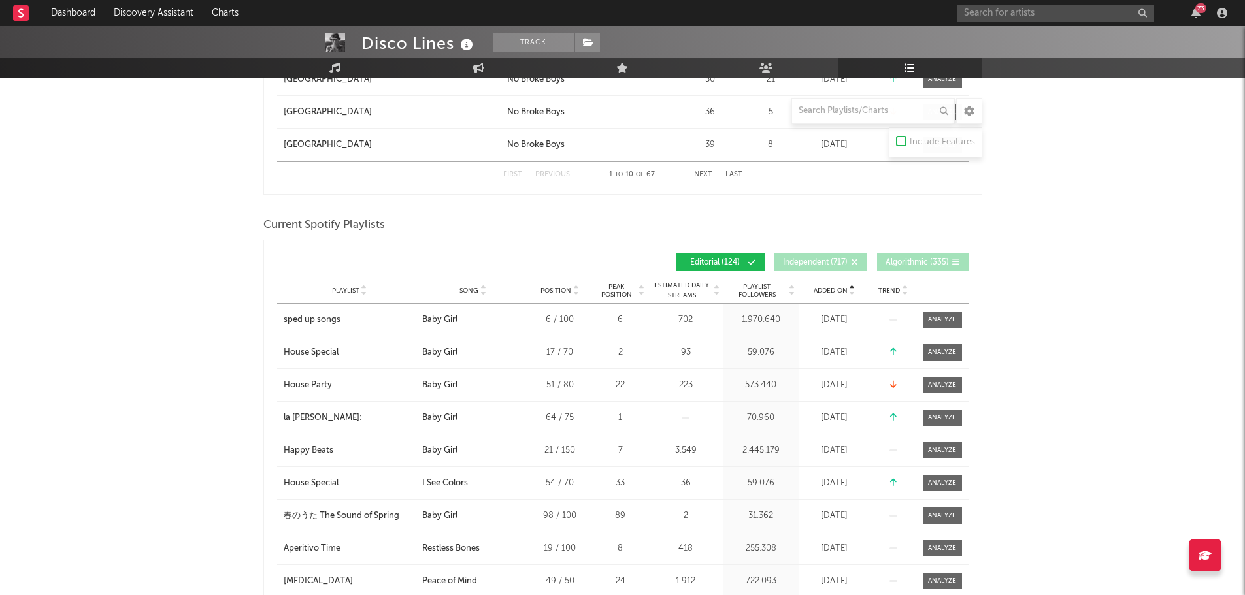
click at [844, 287] on span "Added On" at bounding box center [830, 291] width 34 height 8
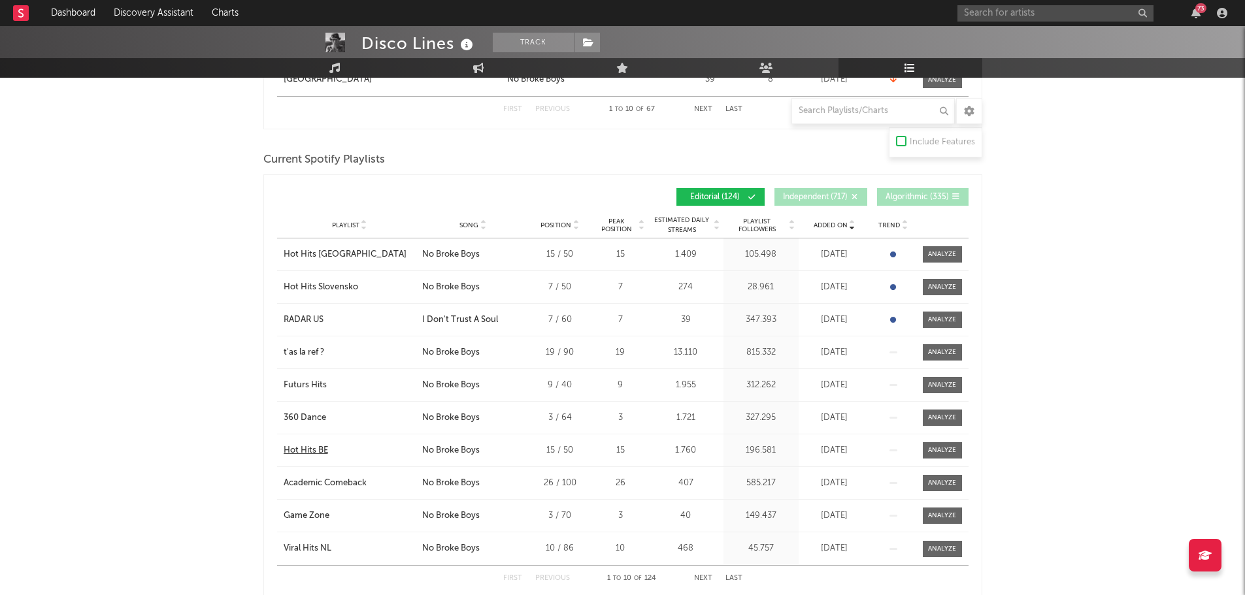
scroll to position [1111, 0]
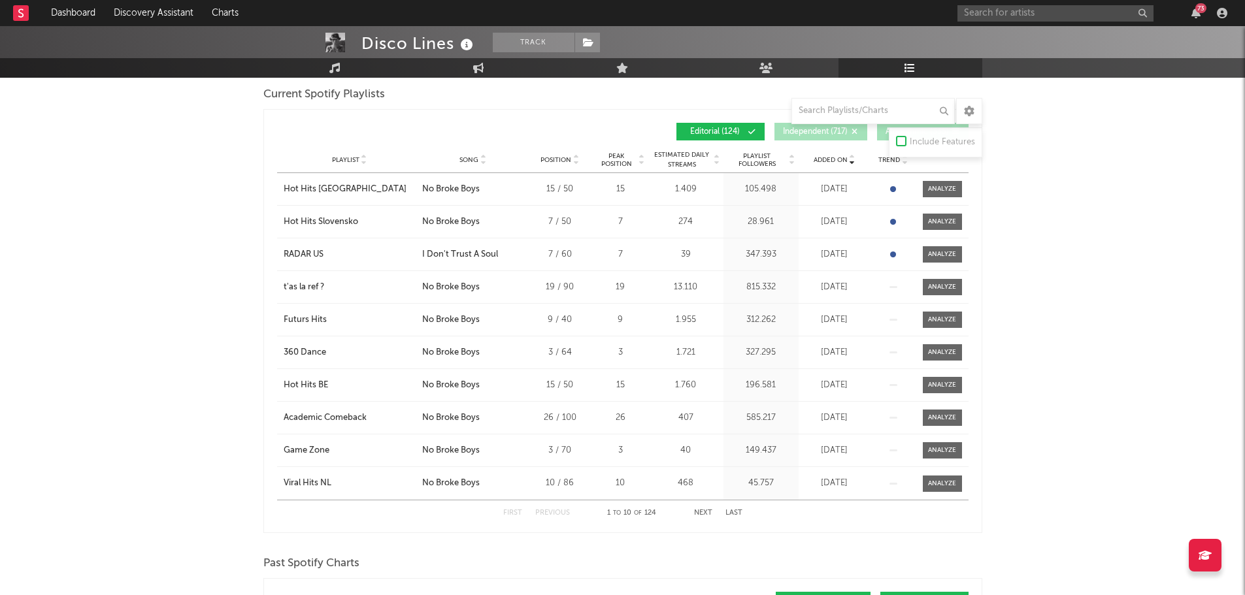
click at [706, 514] on button "Next" at bounding box center [703, 513] width 18 height 7
